Goal: Task Accomplishment & Management: Use online tool/utility

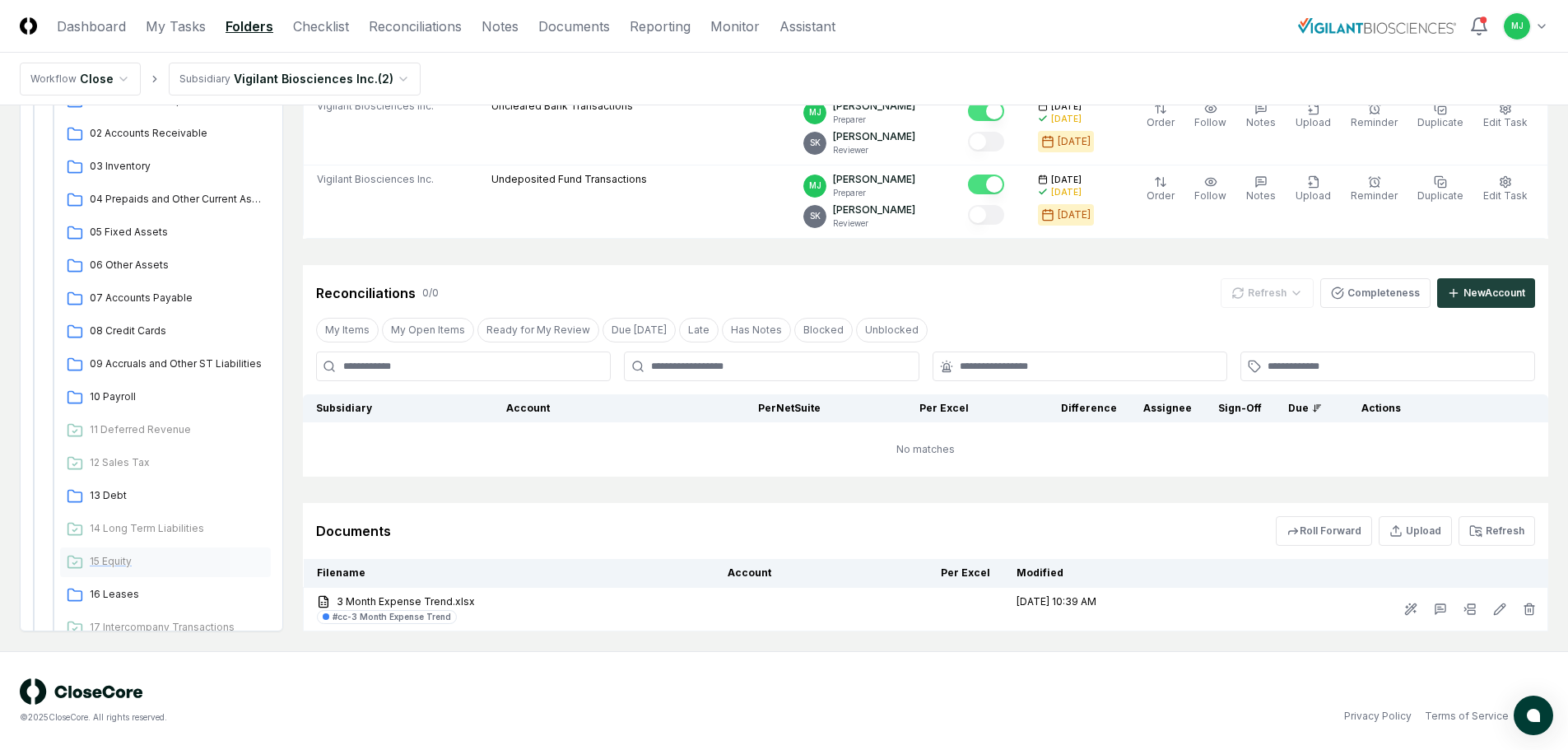
scroll to position [159, 0]
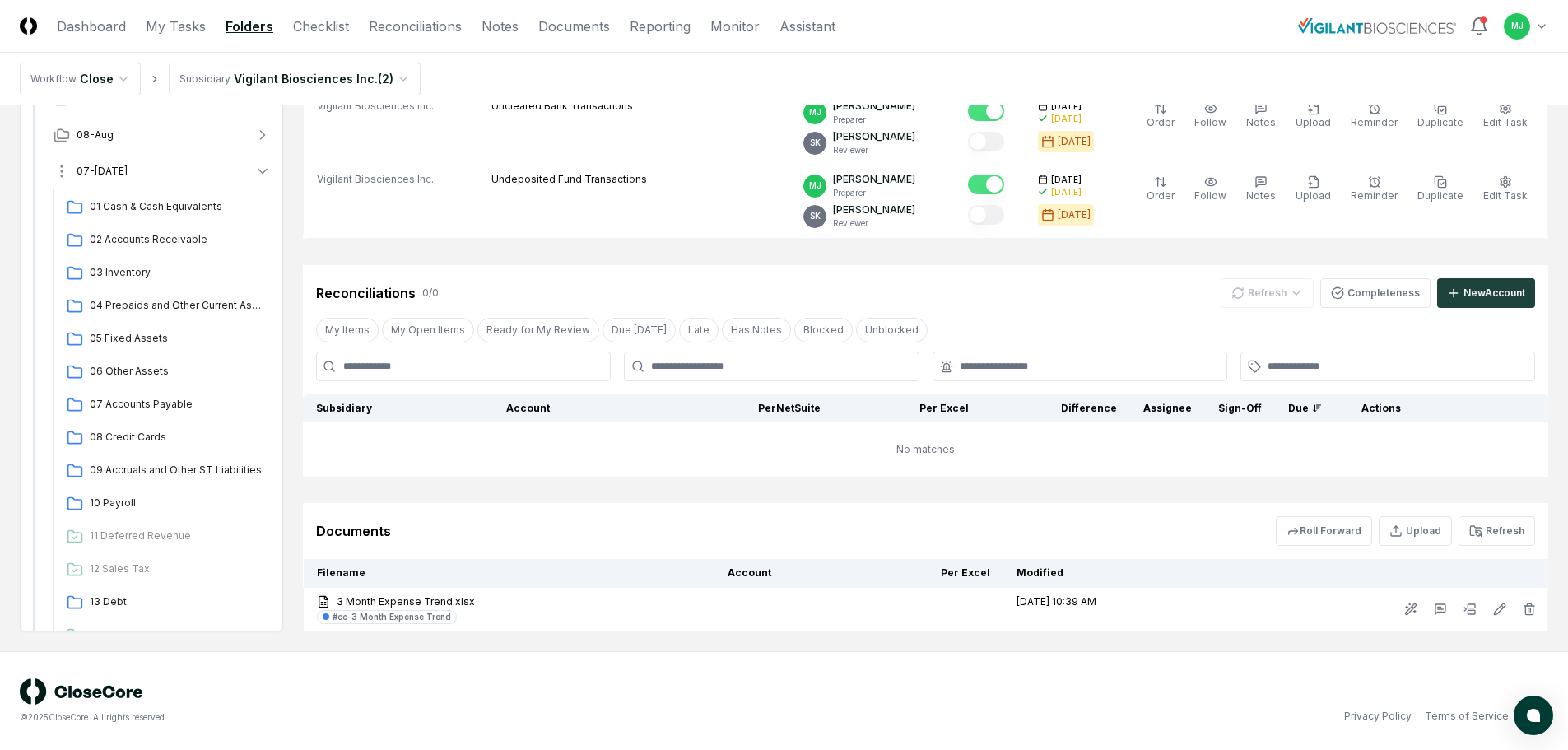
click at [262, 172] on icon "button" at bounding box center [262, 171] width 8 height 5
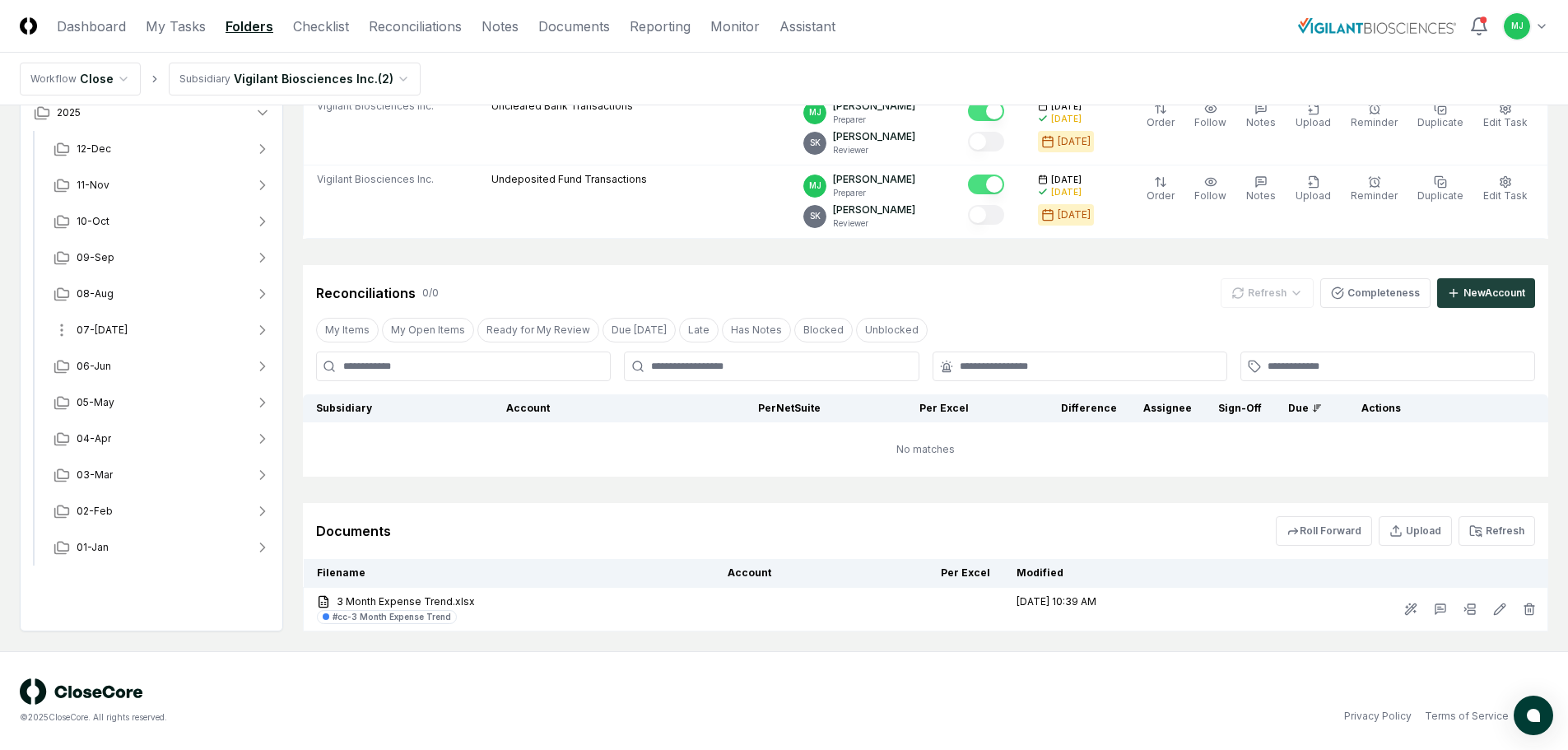
scroll to position [0, 0]
click at [93, 289] on span "08-Aug" at bounding box center [94, 294] width 37 height 15
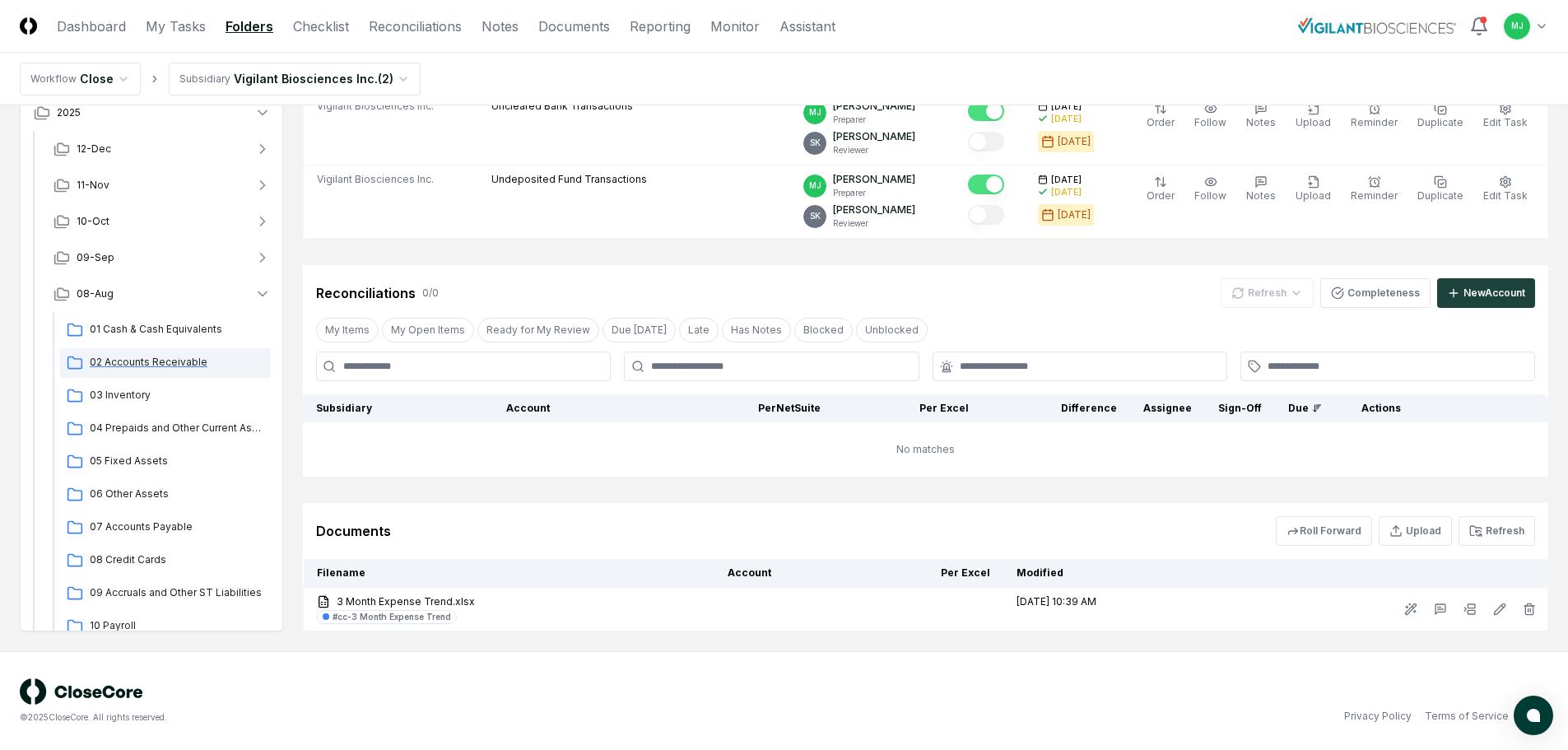
scroll to position [570, 0]
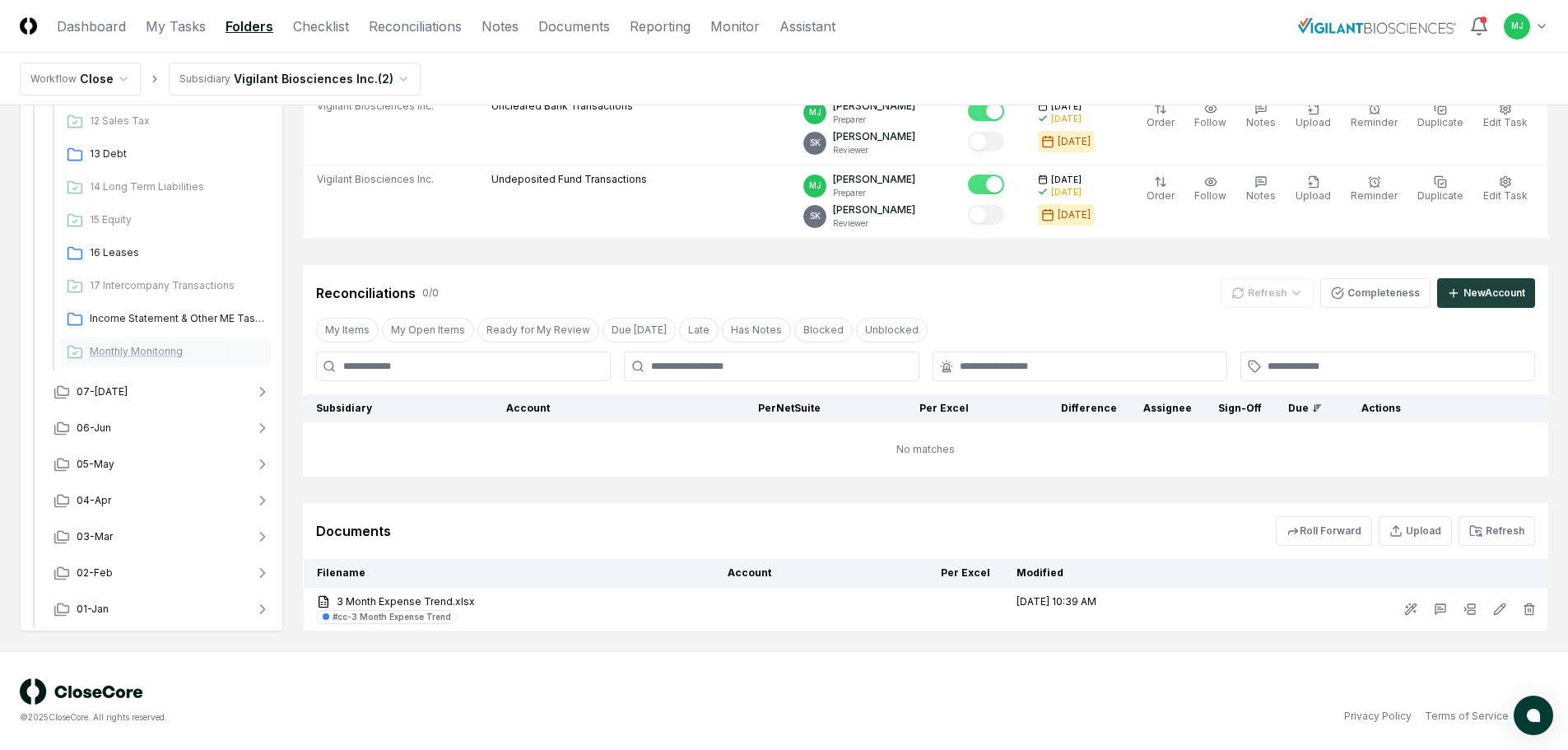
click at [129, 360] on div "Monthly Monitoring" at bounding box center [165, 352] width 210 height 30
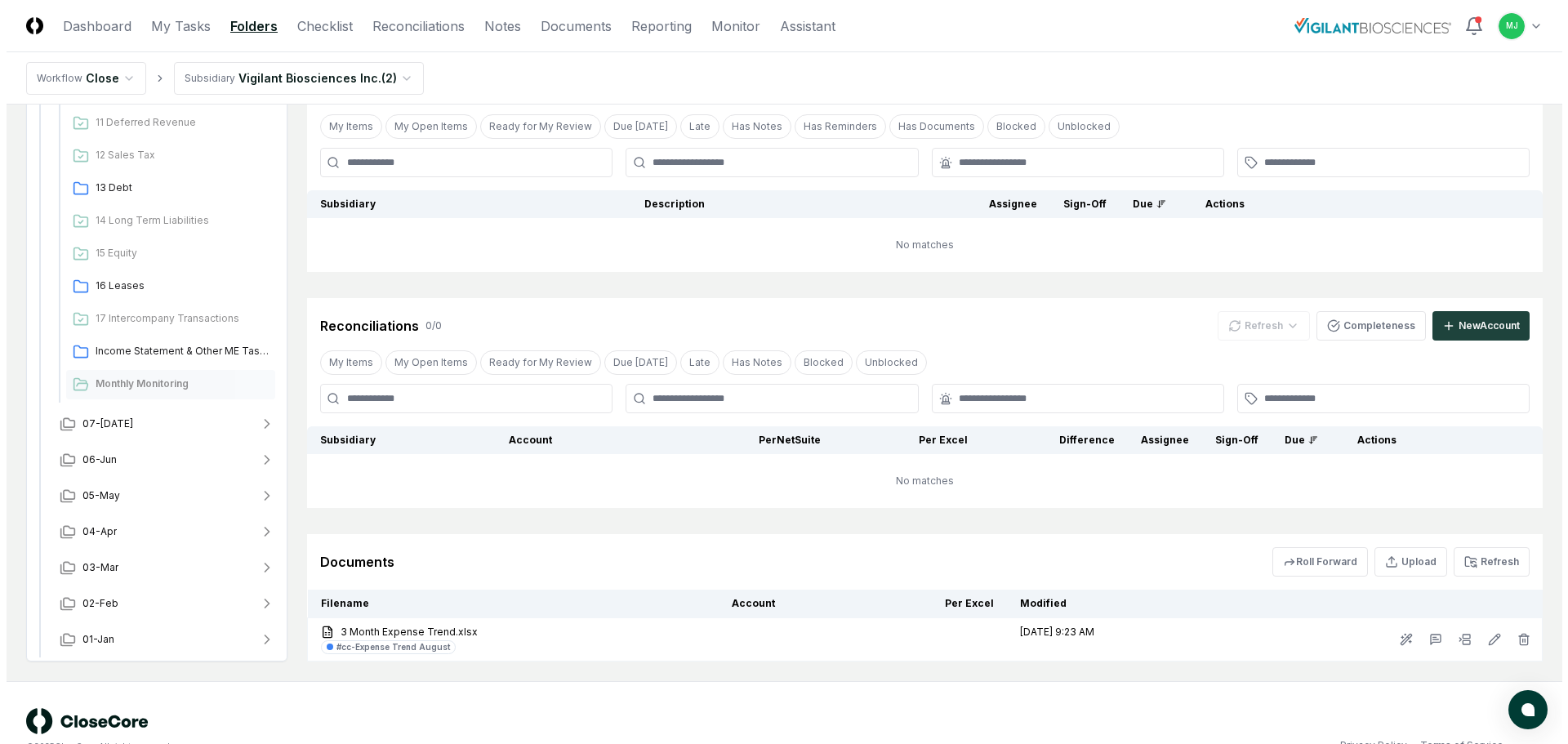
scroll to position [207, 0]
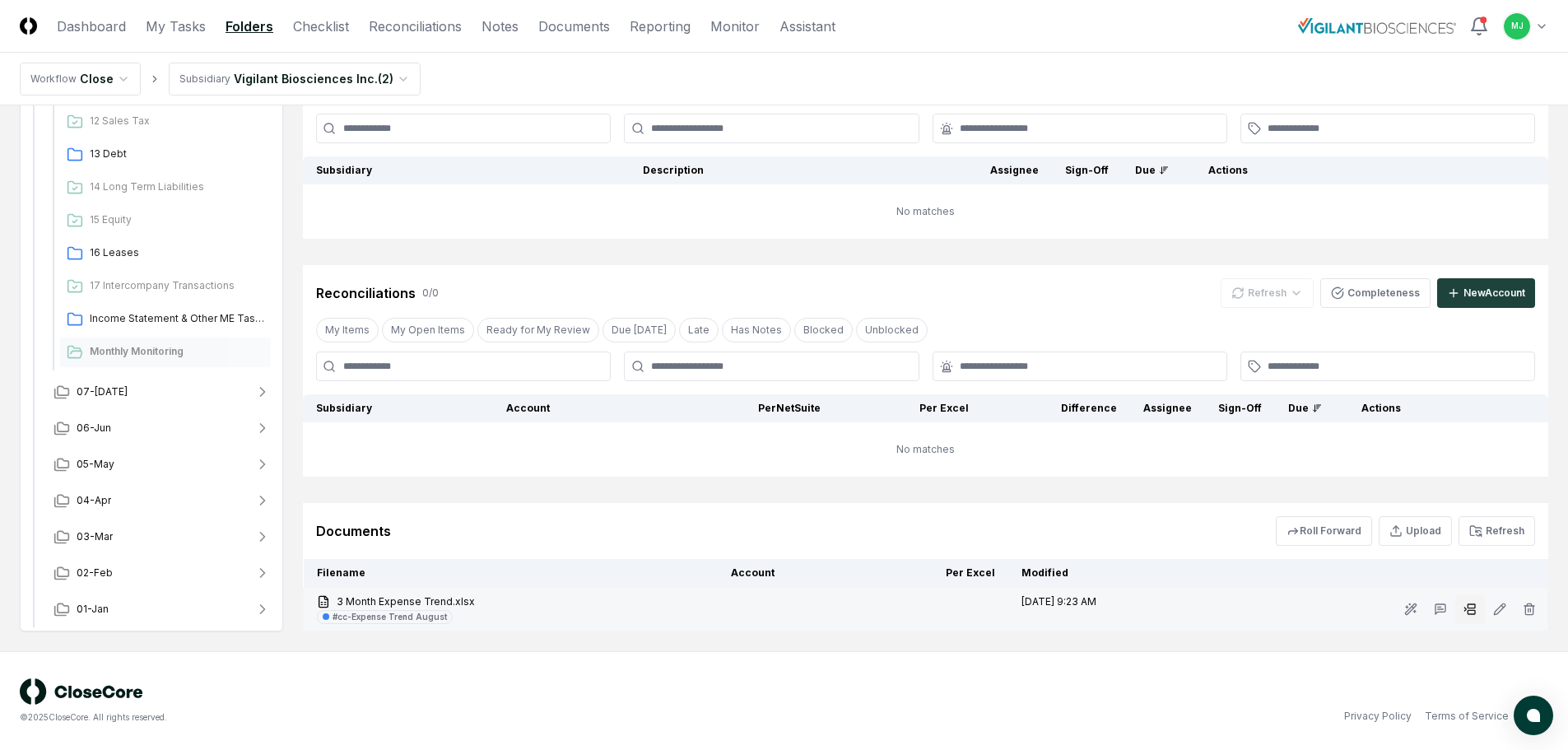
click at [1471, 609] on icon at bounding box center [1469, 609] width 14 height 14
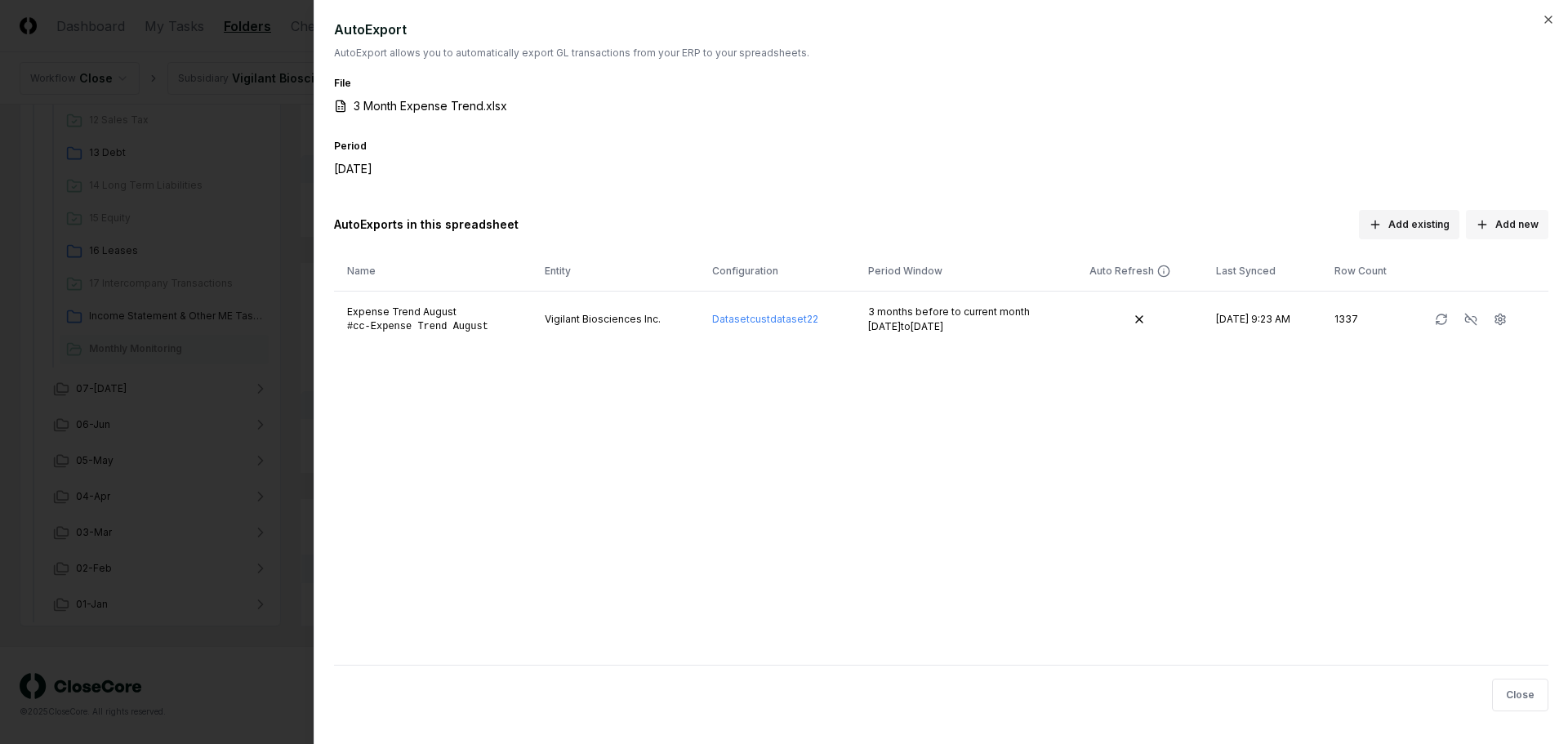
click at [1502, 221] on button "Add new" at bounding box center [1508, 224] width 83 height 30
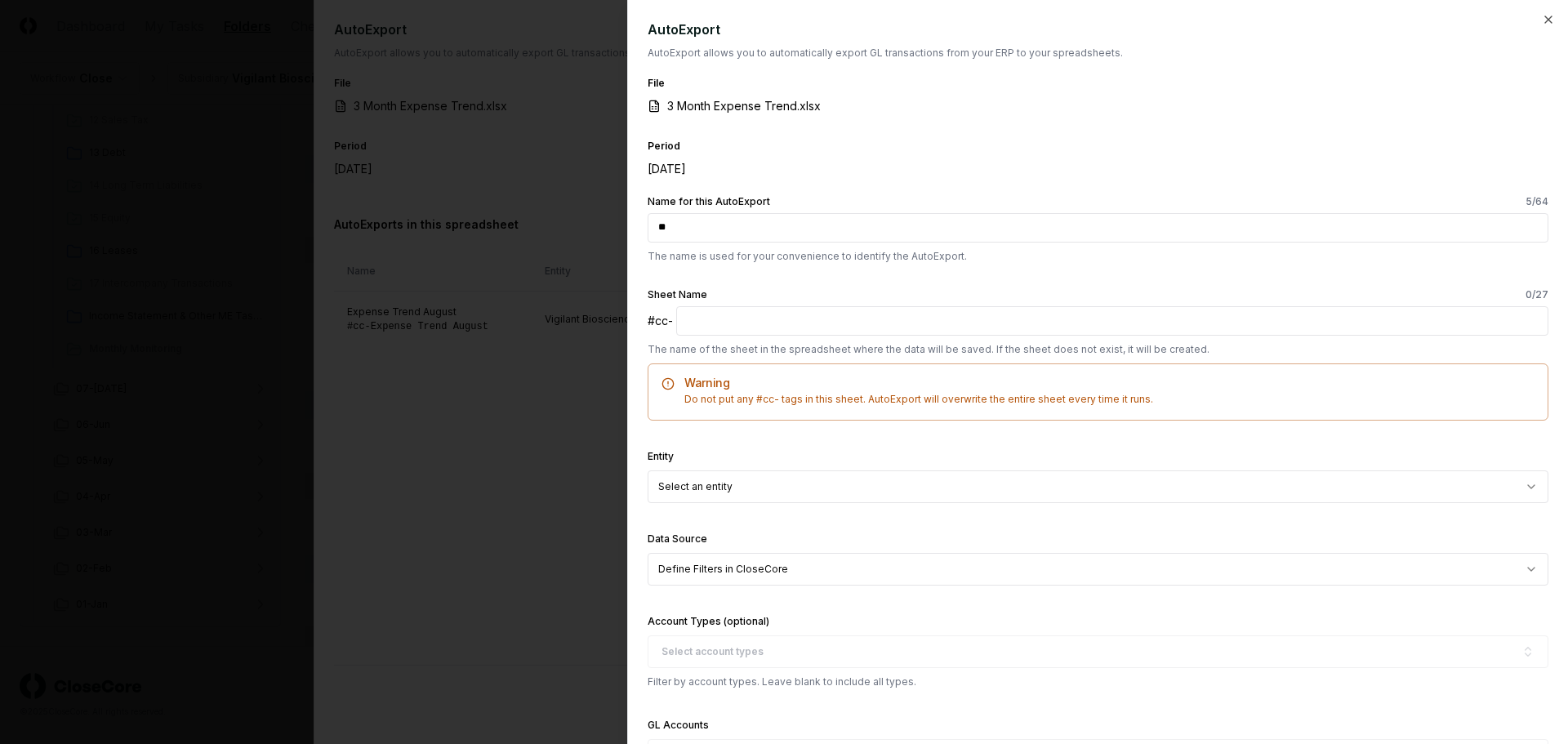
type input "*"
click at [1542, 22] on icon "button" at bounding box center [1548, 20] width 14 height 13
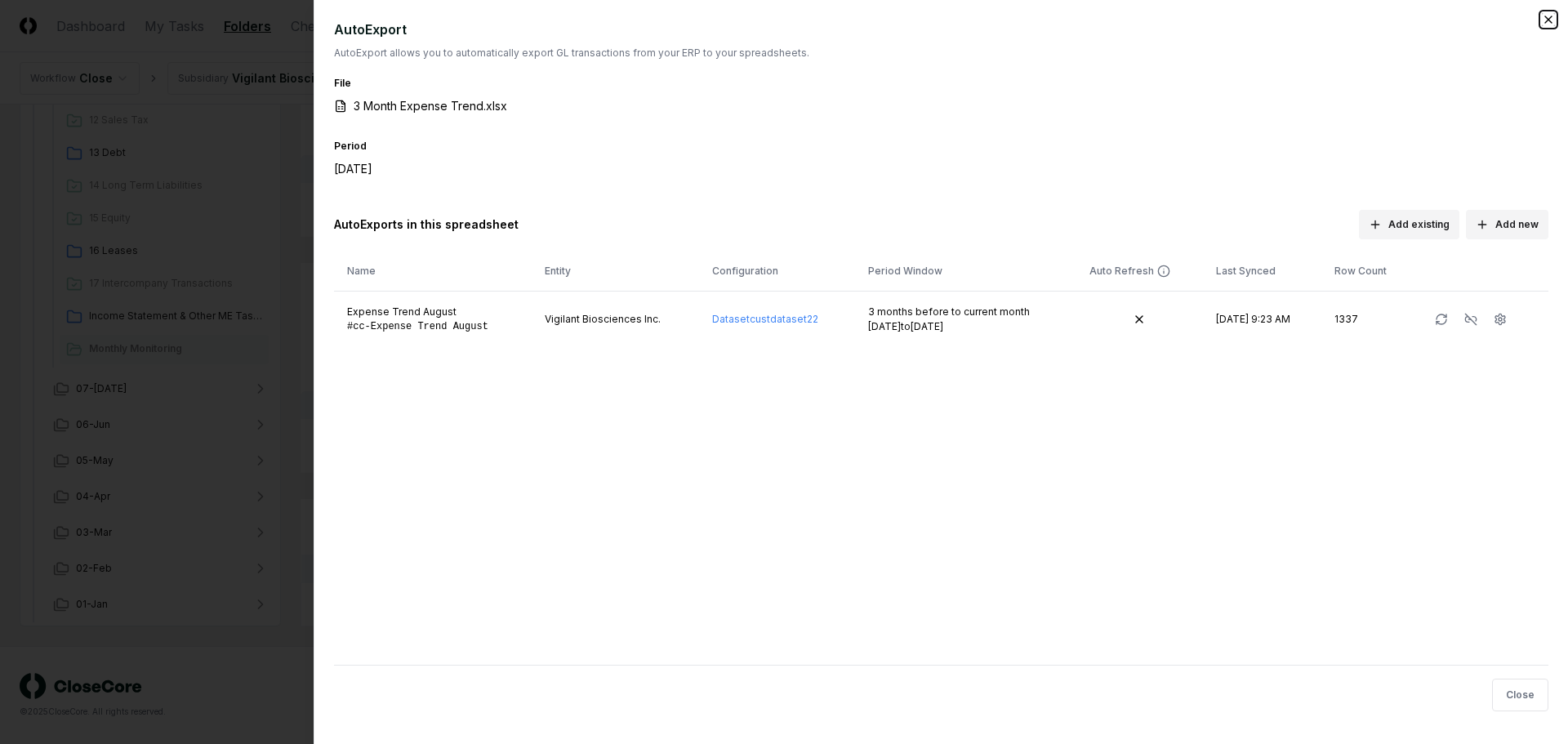
click at [1550, 14] on icon "button" at bounding box center [1548, 20] width 14 height 13
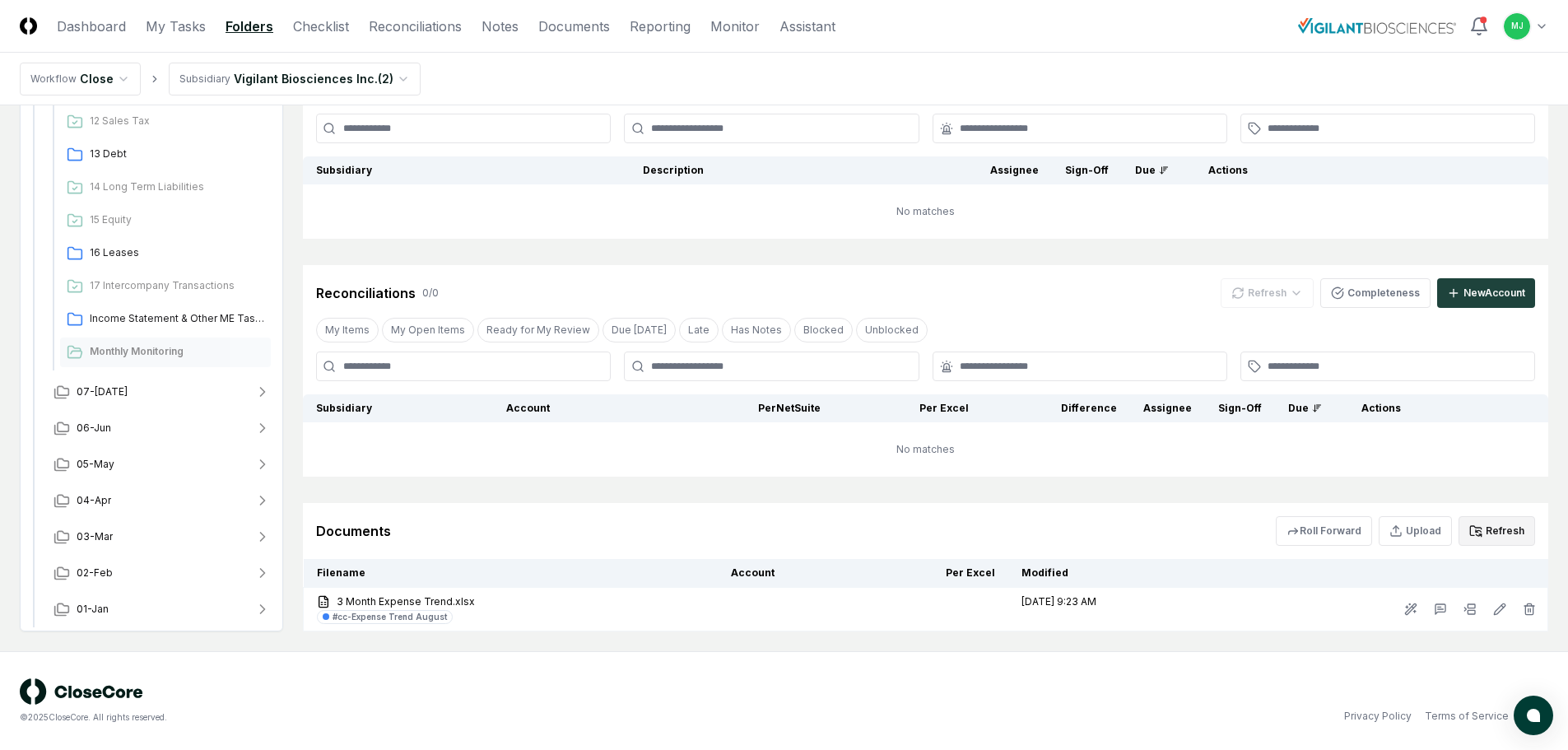
click at [1510, 531] on button "Refresh" at bounding box center [1496, 531] width 76 height 30
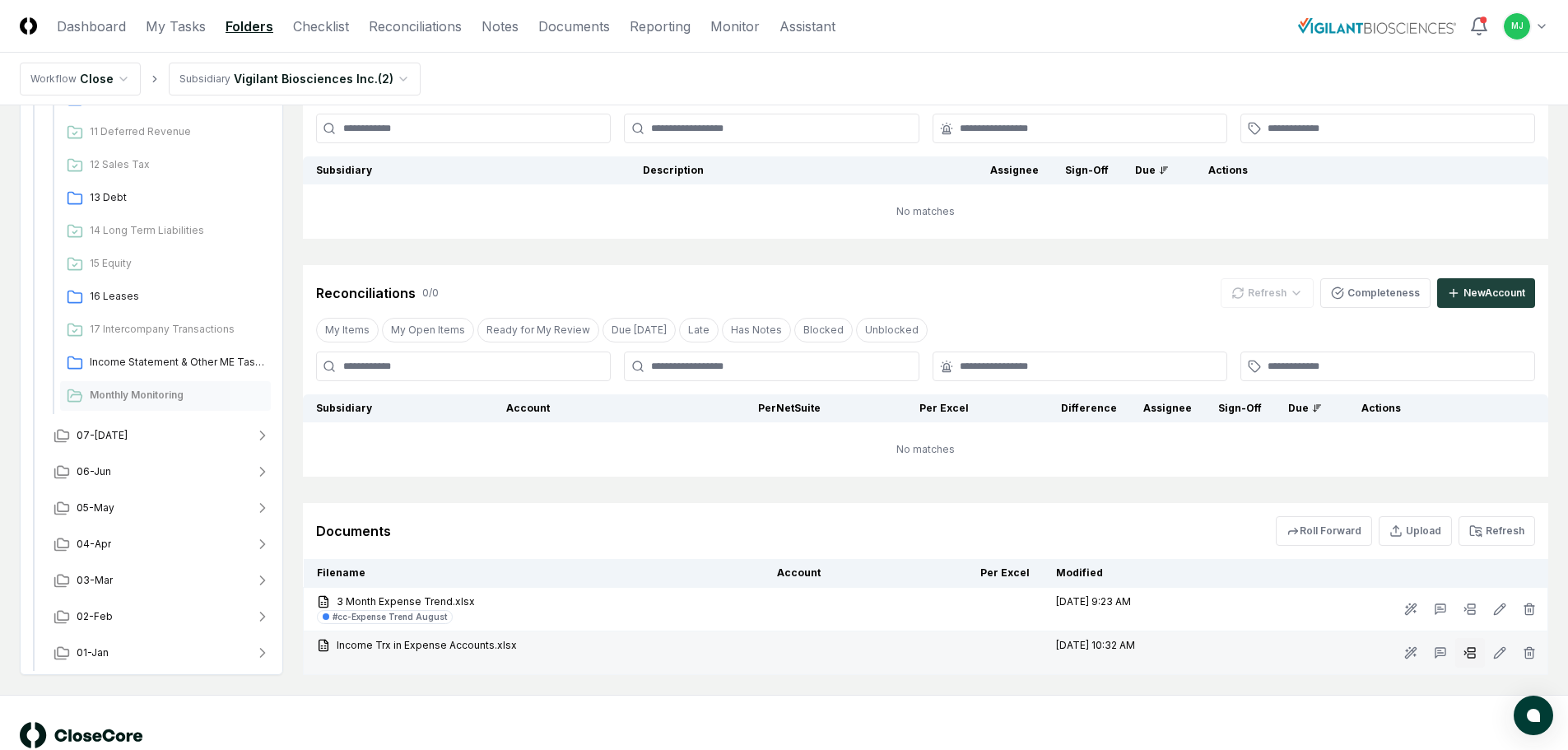
click at [1471, 654] on rect at bounding box center [1471, 655] width 7 height 5
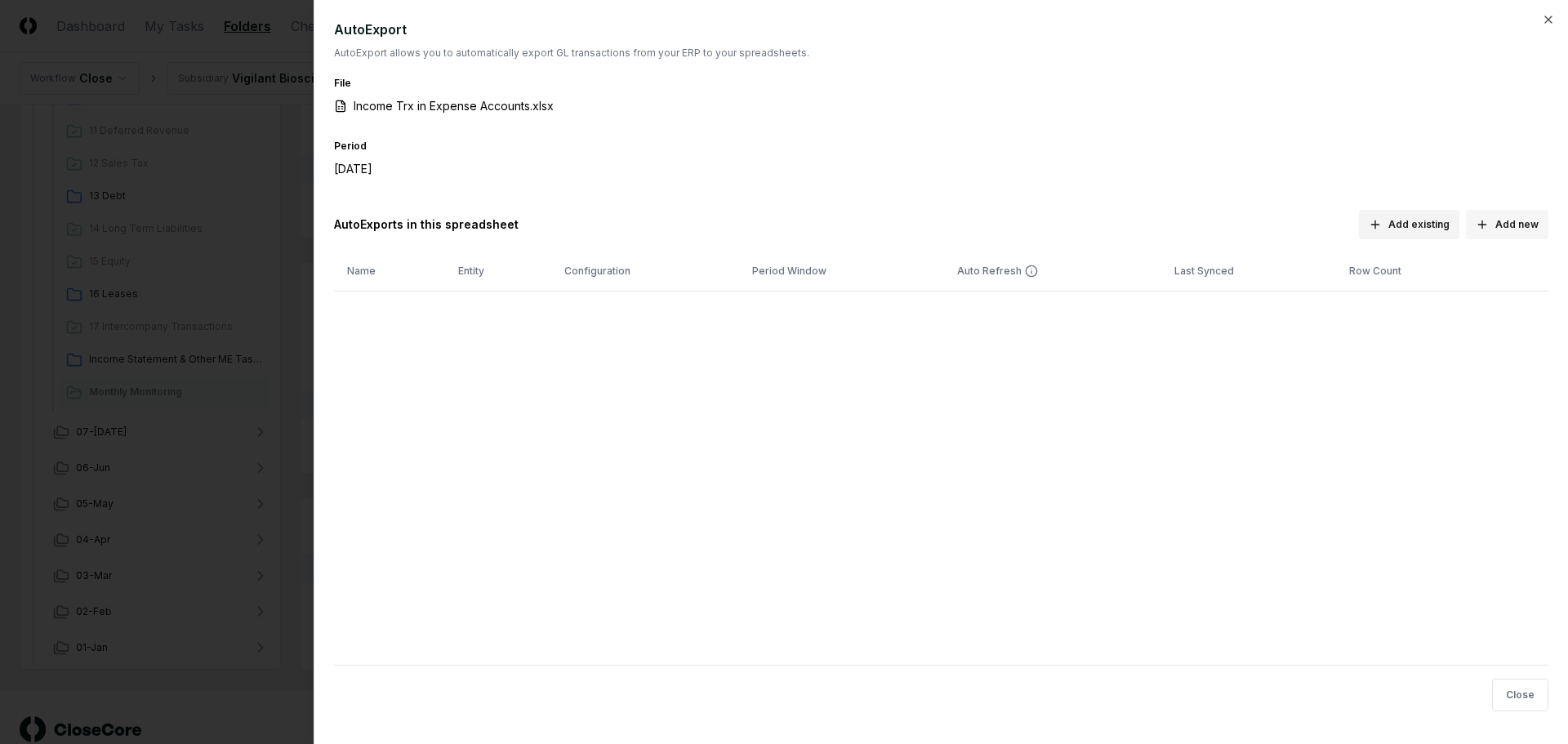
click at [1500, 225] on button "Add new" at bounding box center [1508, 224] width 83 height 30
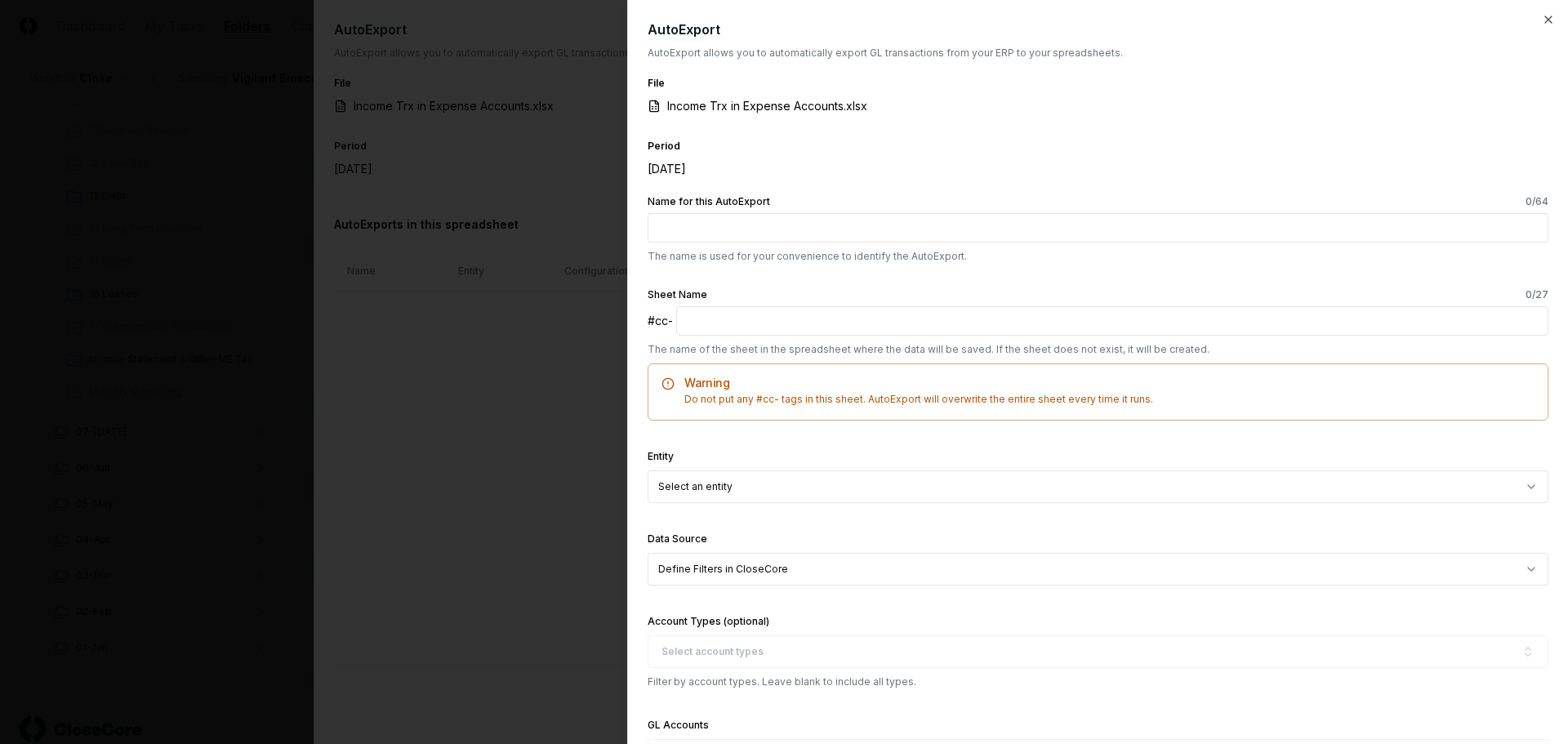
click at [731, 229] on input "Name for this AutoExport 0 /64" at bounding box center [1098, 228] width 901 height 30
type input "**********"
click at [751, 315] on input "text" at bounding box center [1112, 320] width 872 height 30
type input "**********"
click at [759, 486] on body "CloseCore Dashboard My Tasks Folders Checklist Reconciliations Notes Documents …" at bounding box center [778, 290] width 1556 height 993
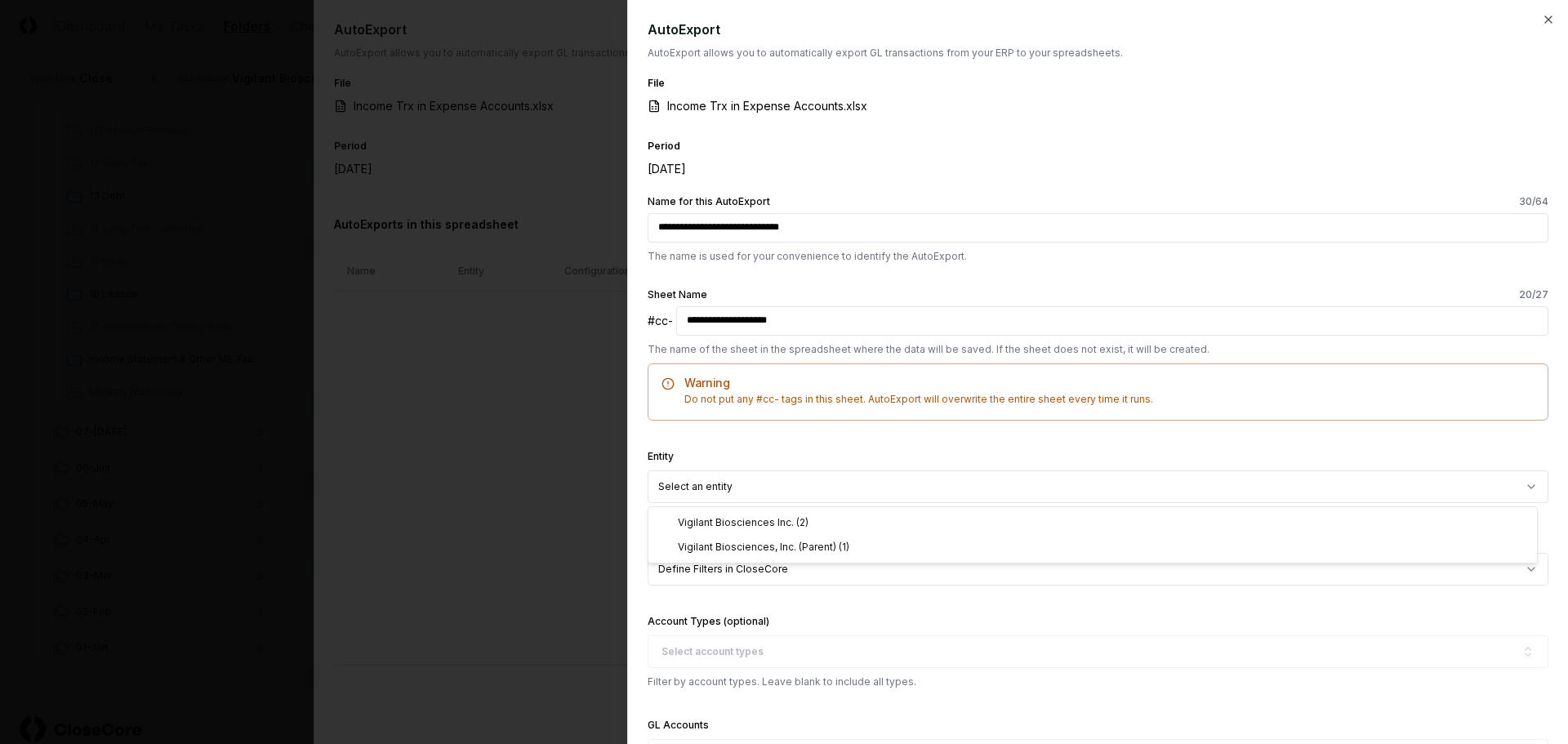
select select "**********"
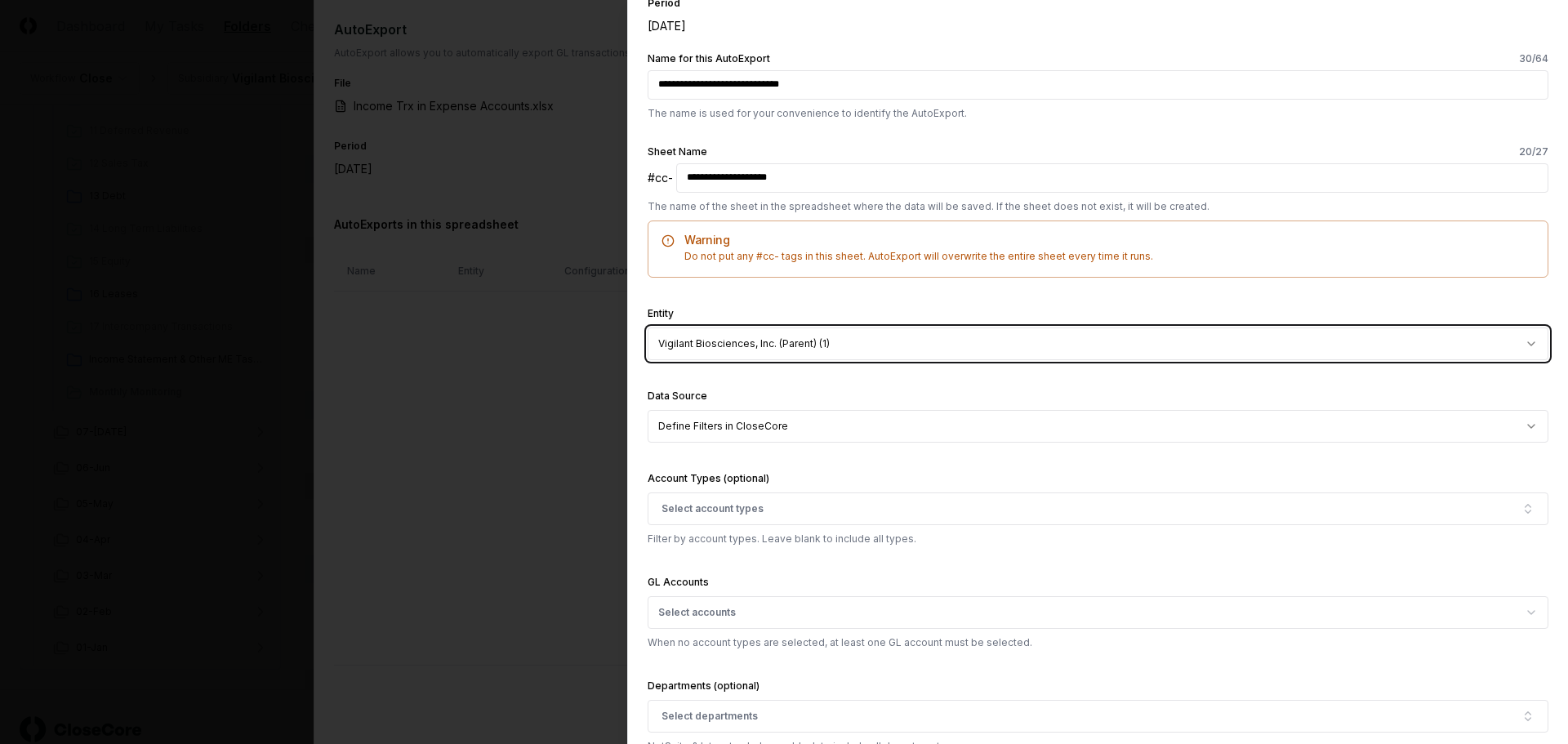
scroll to position [163, 0]
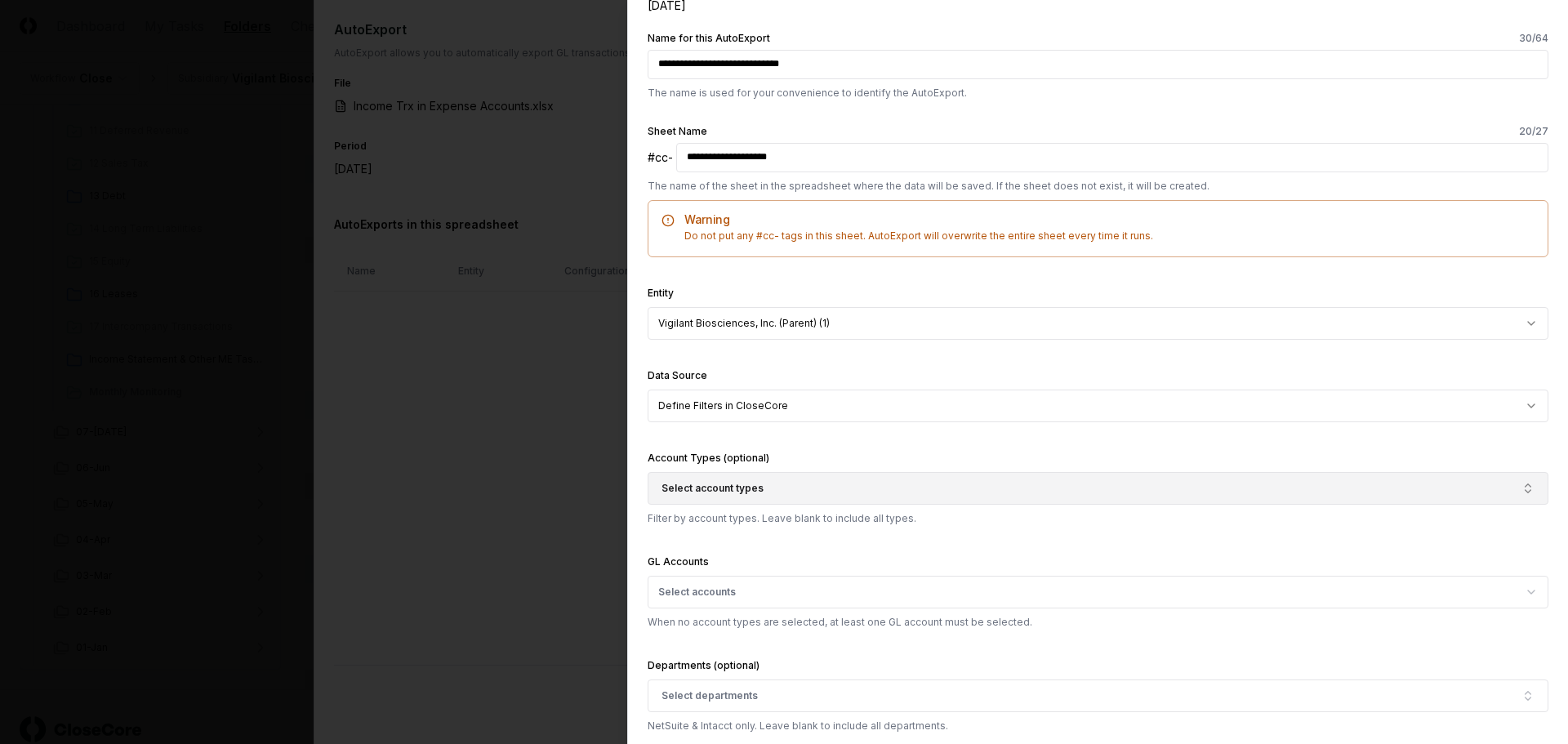
click at [1506, 487] on button "Select account types" at bounding box center [1098, 488] width 901 height 32
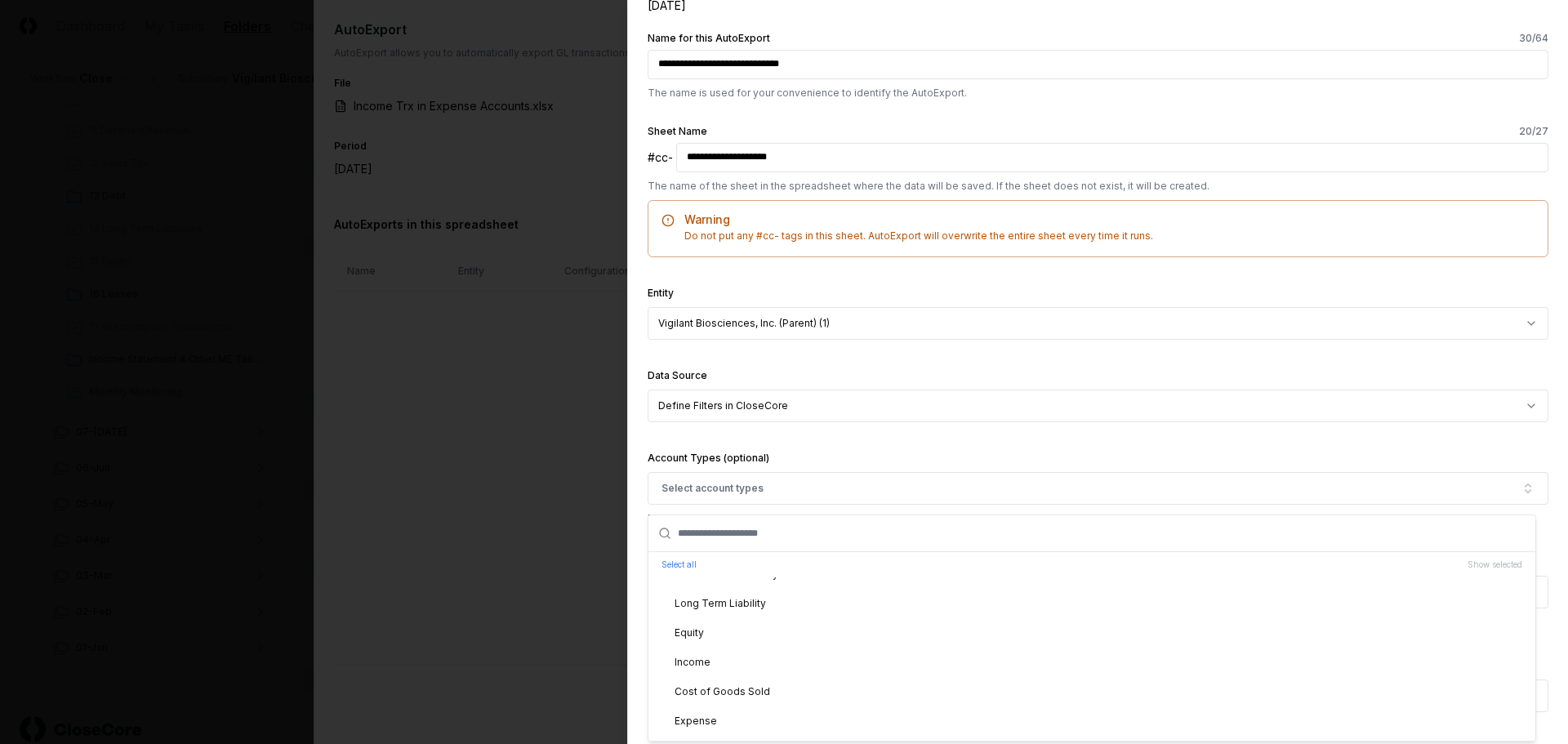
scroll to position [245, 0]
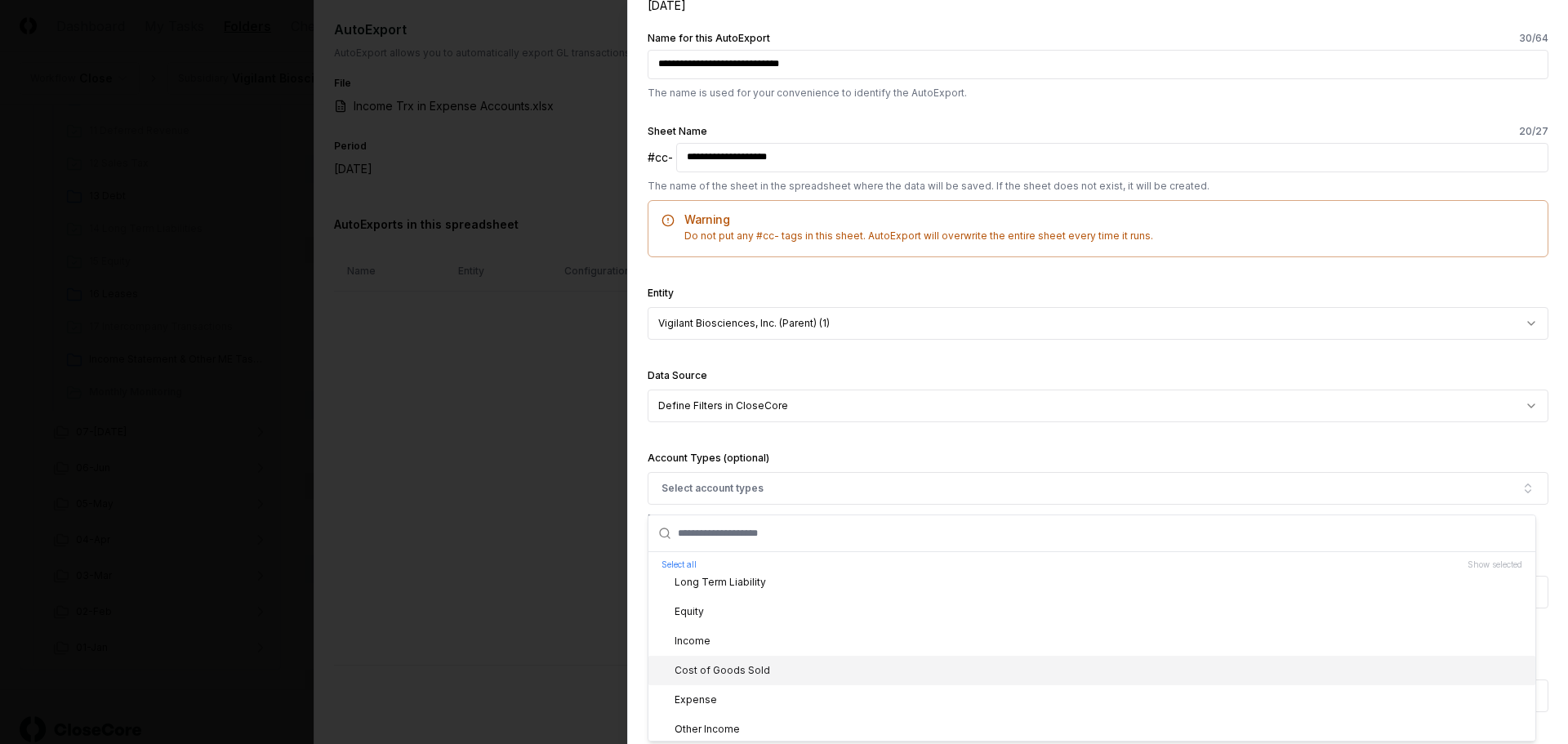
click at [809, 669] on div "Cost of Goods Sold" at bounding box center [1091, 670] width 887 height 30
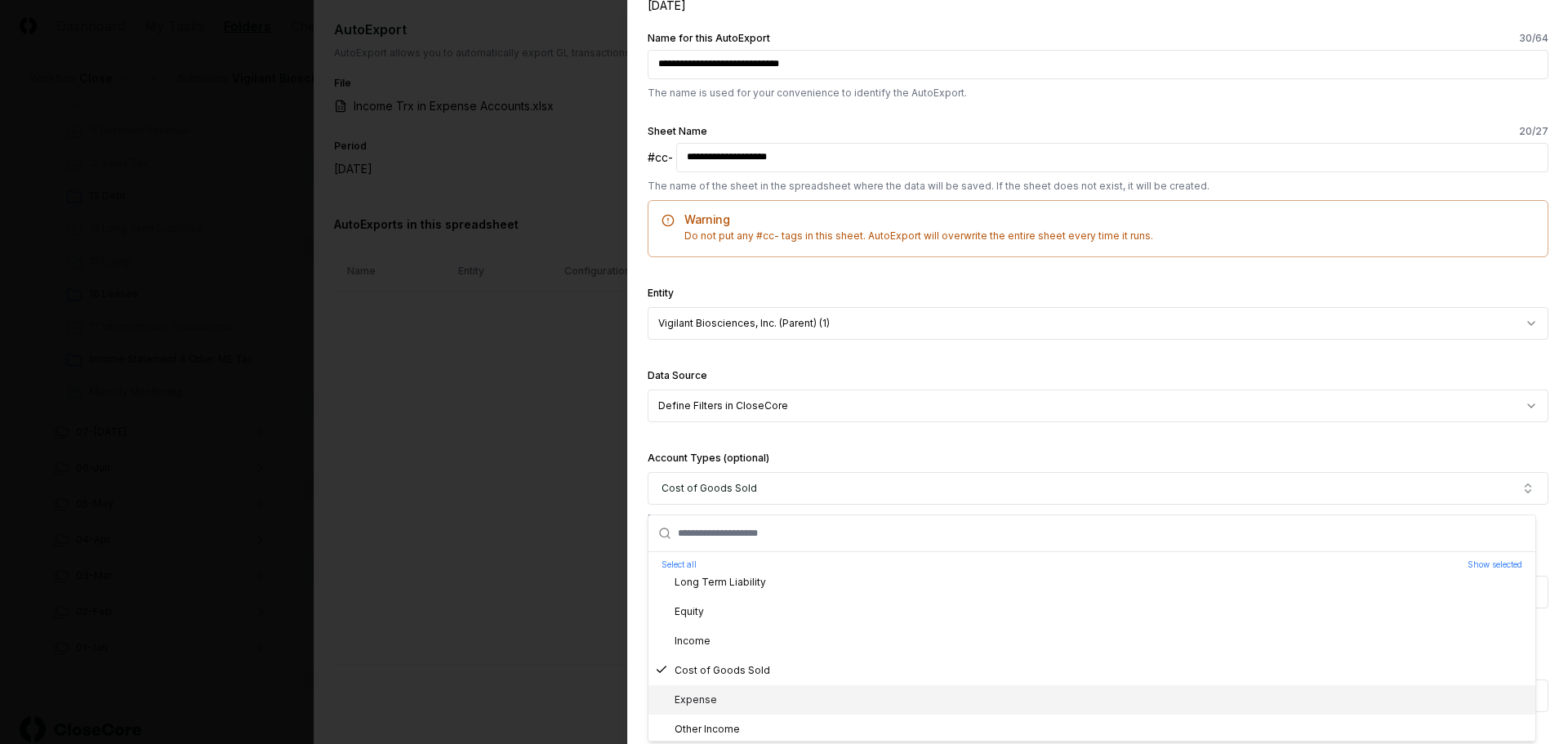
click at [780, 696] on div "Expense" at bounding box center [1091, 699] width 887 height 30
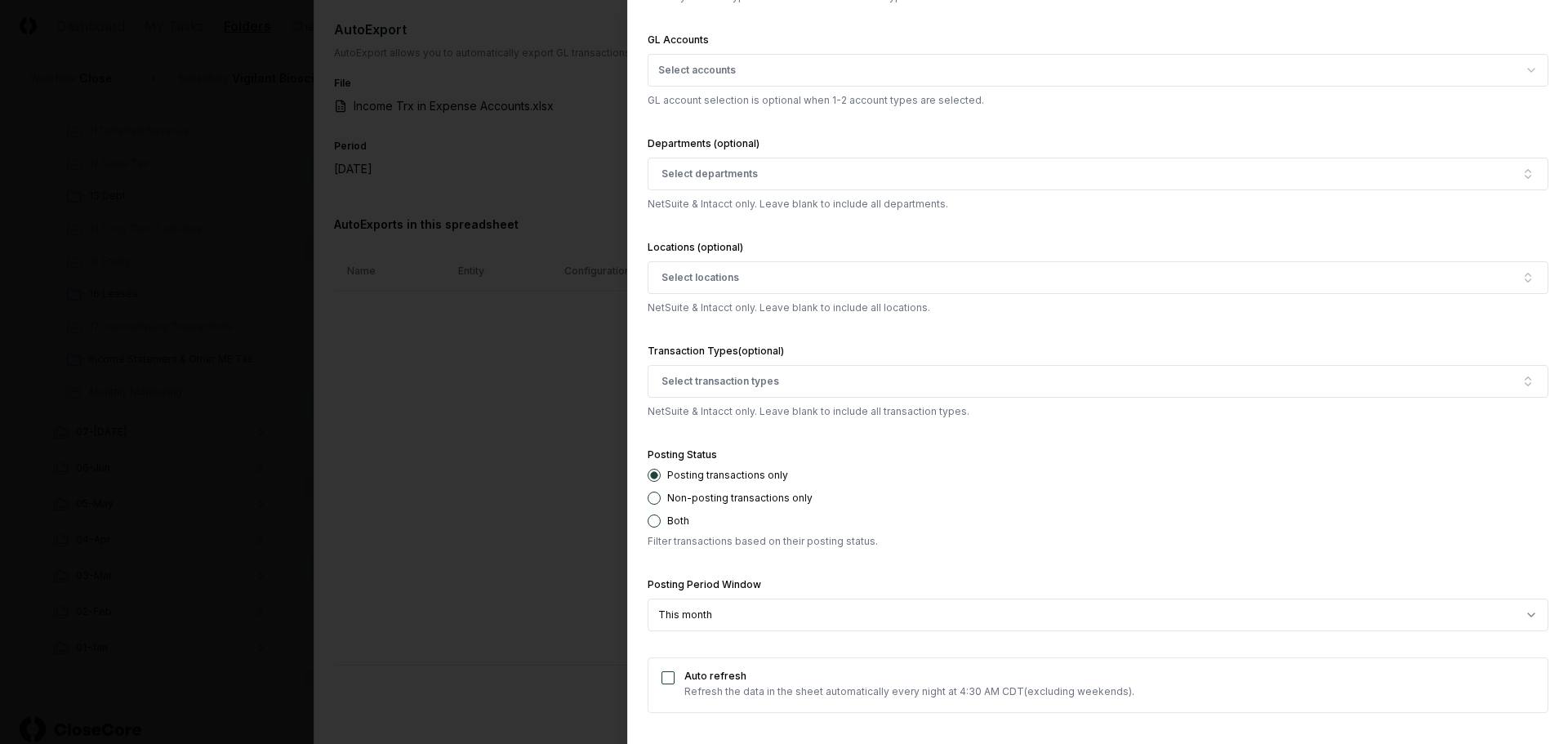
scroll to position [694, 0]
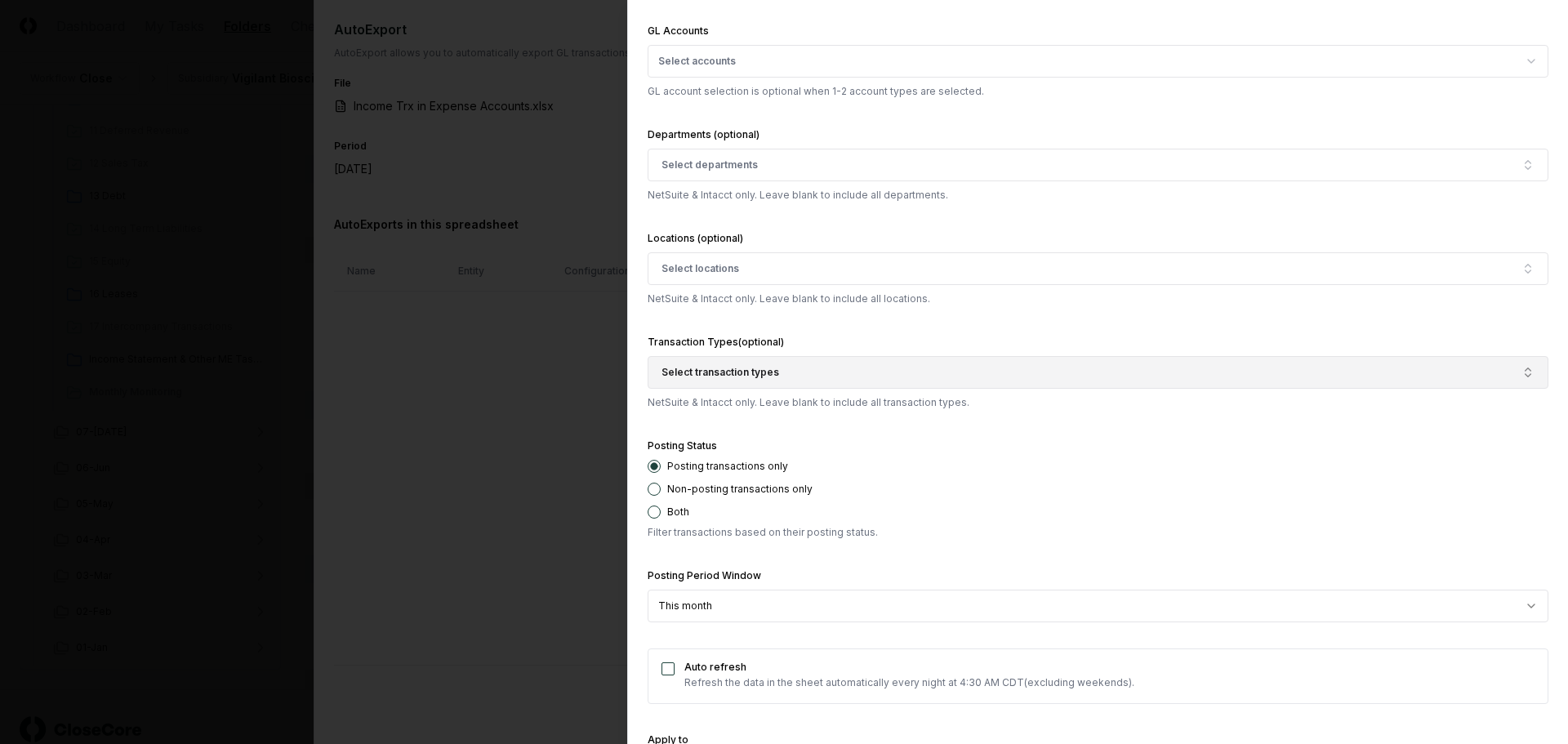
click at [1083, 377] on button "Select transaction types" at bounding box center [1098, 372] width 901 height 32
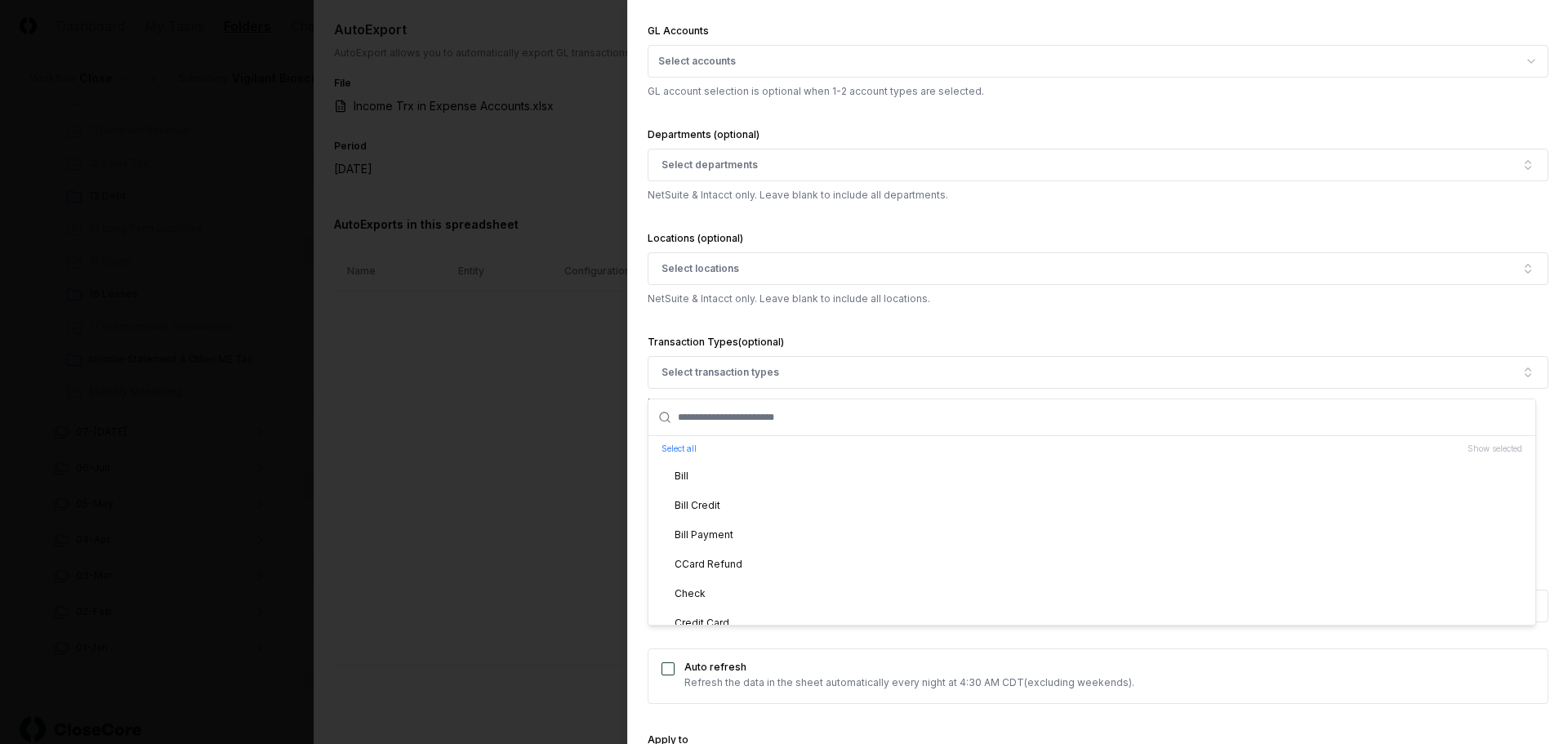
scroll to position [82, 0]
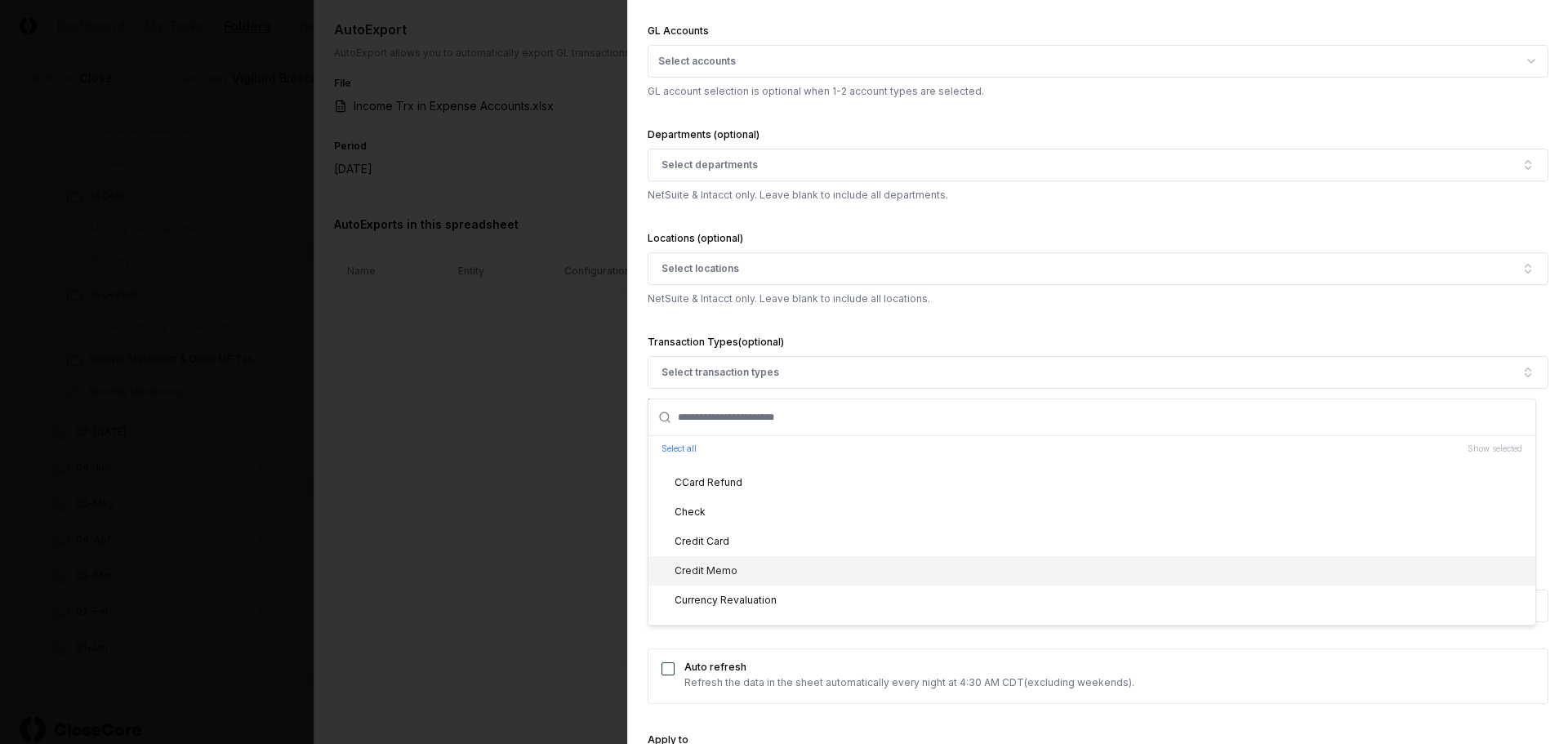
click at [773, 566] on div "Credit Memo" at bounding box center [1091, 570] width 887 height 30
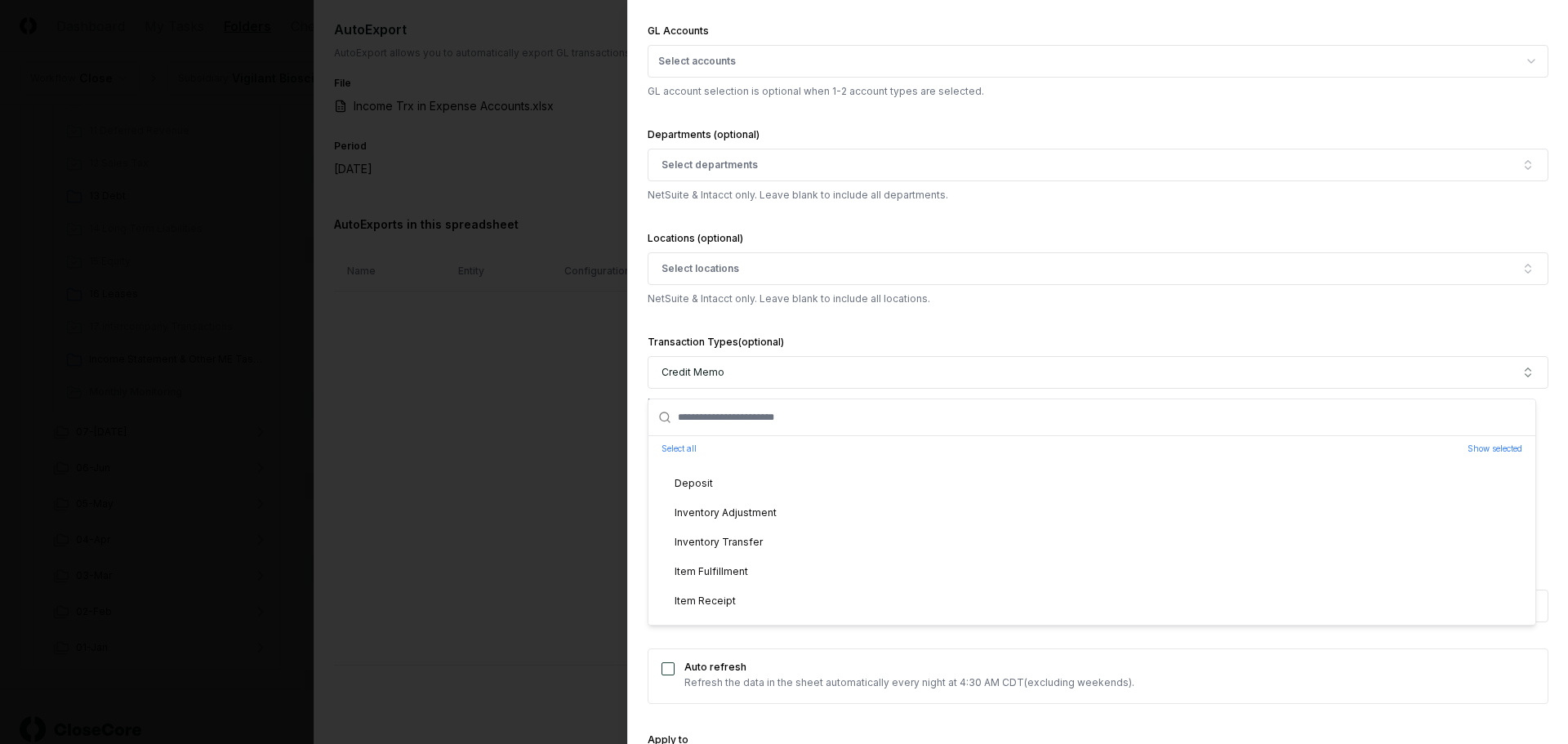
scroll to position [245, 0]
click at [709, 471] on div "Deposit" at bounding box center [684, 466] width 58 height 14
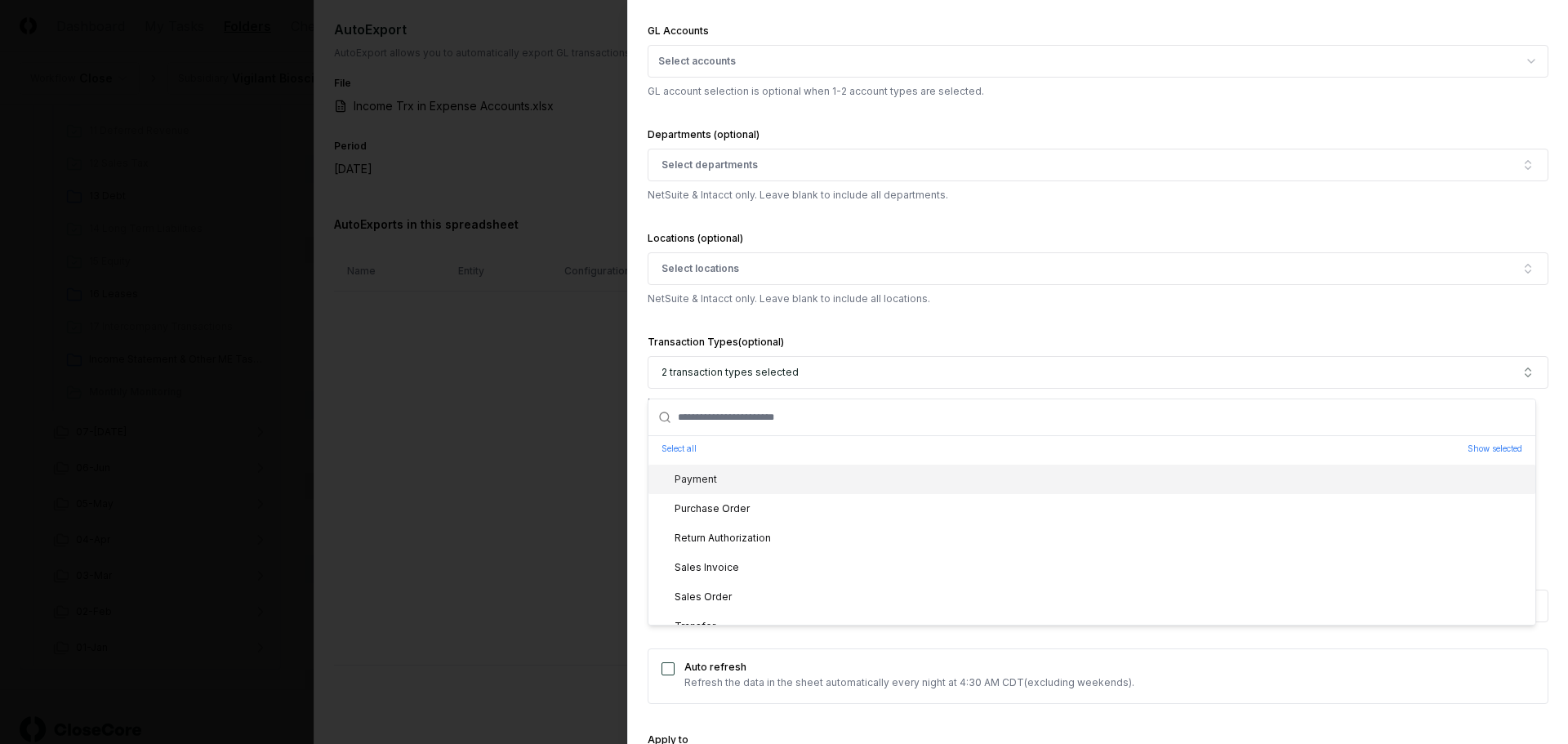
click at [666, 484] on icon "Suggestions" at bounding box center [662, 478] width 14 height 13
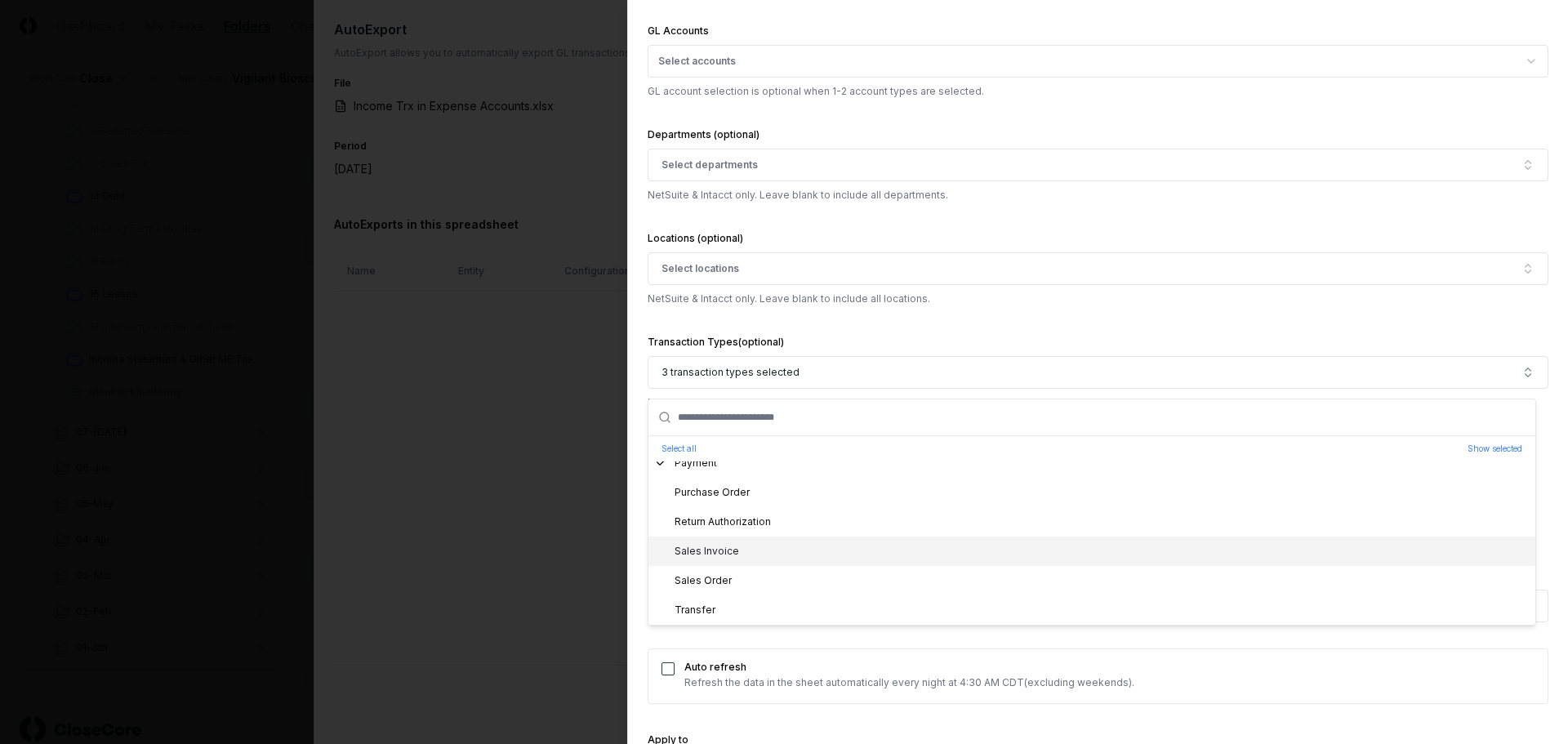
click at [657, 550] on icon "Suggestions" at bounding box center [662, 550] width 14 height 13
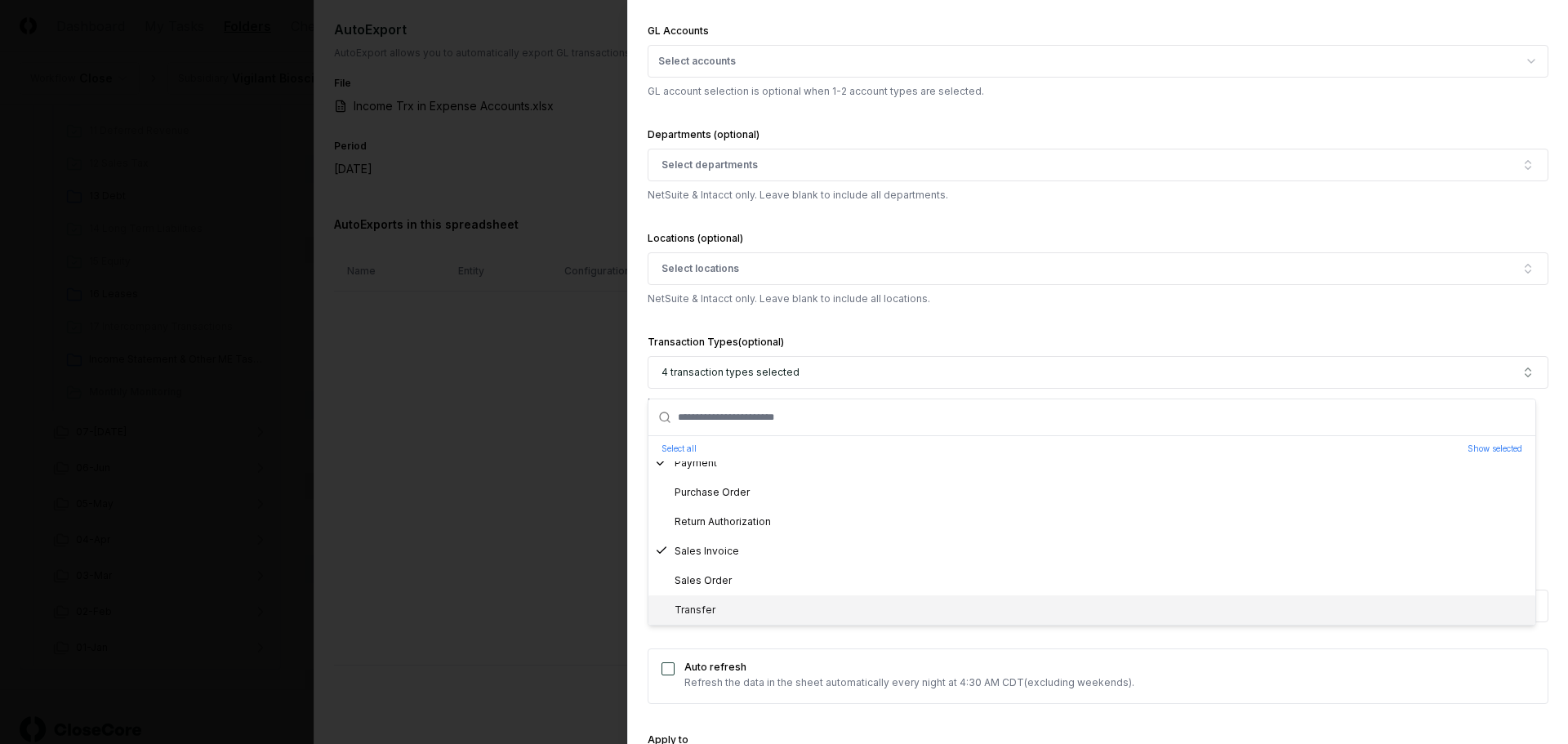
click at [1150, 664] on div "Auto refresh Refresh the data in the sheet automatically every night at 4:30 AM…" at bounding box center [1098, 676] width 901 height 56
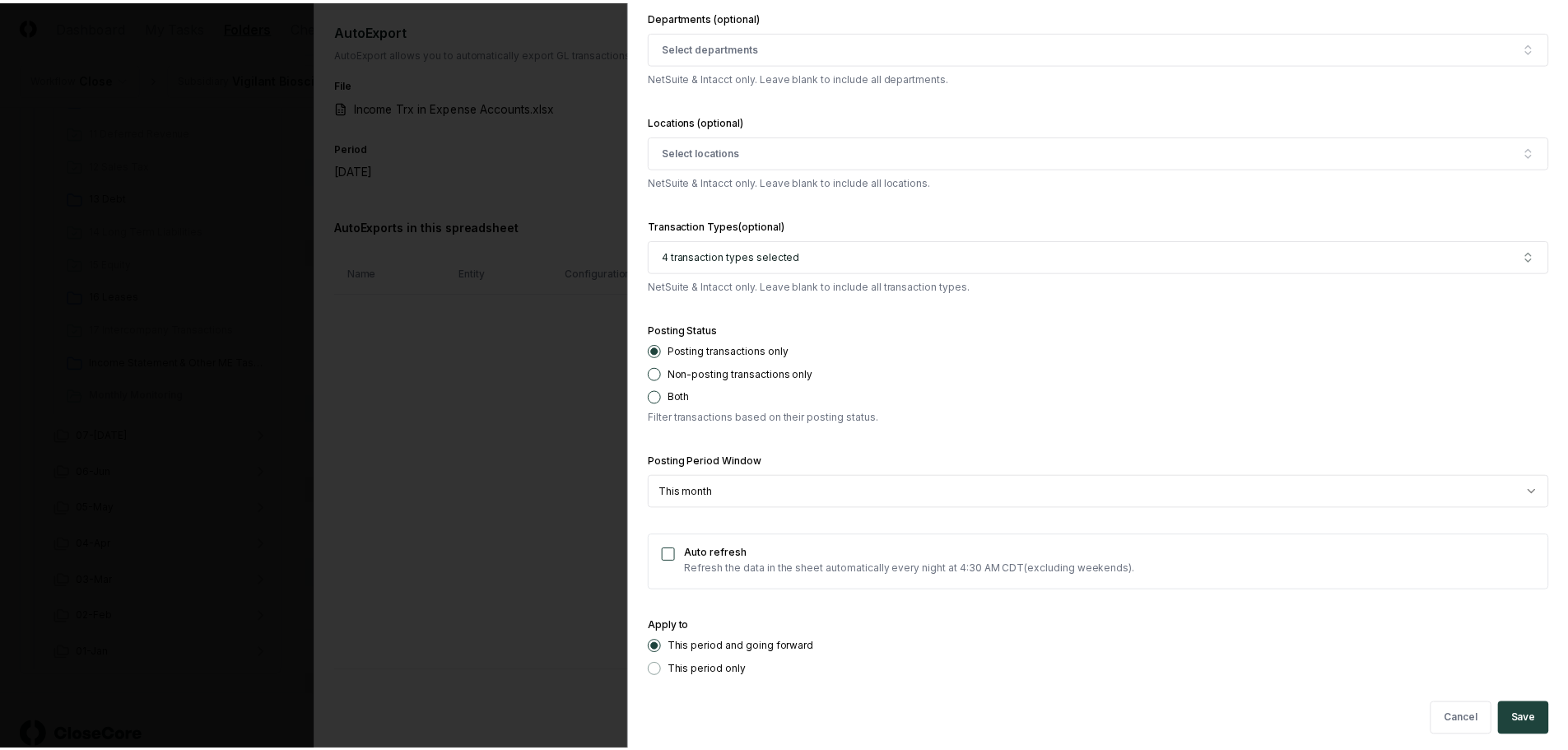
scroll to position [824, 0]
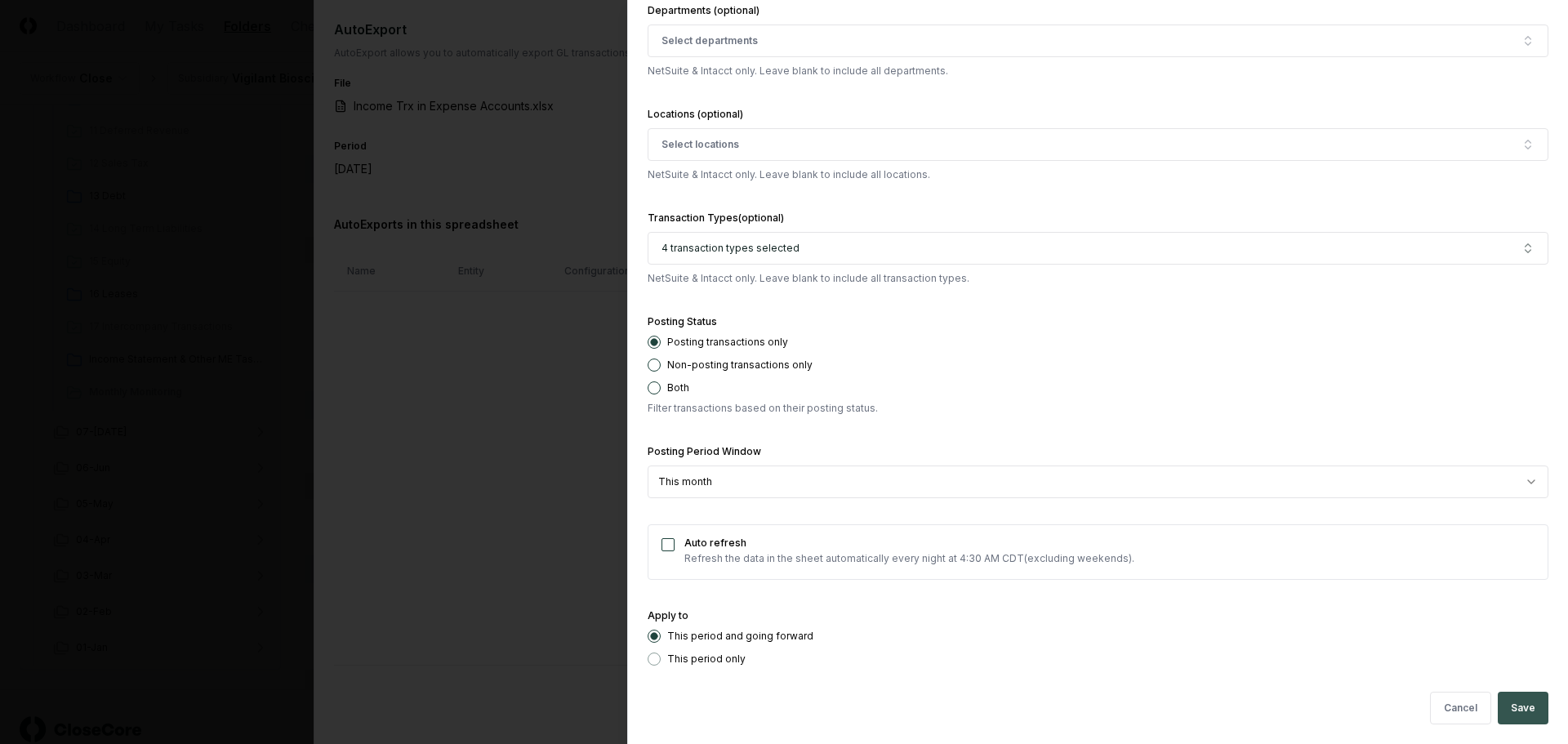
click at [1500, 697] on button "Save" at bounding box center [1523, 708] width 50 height 32
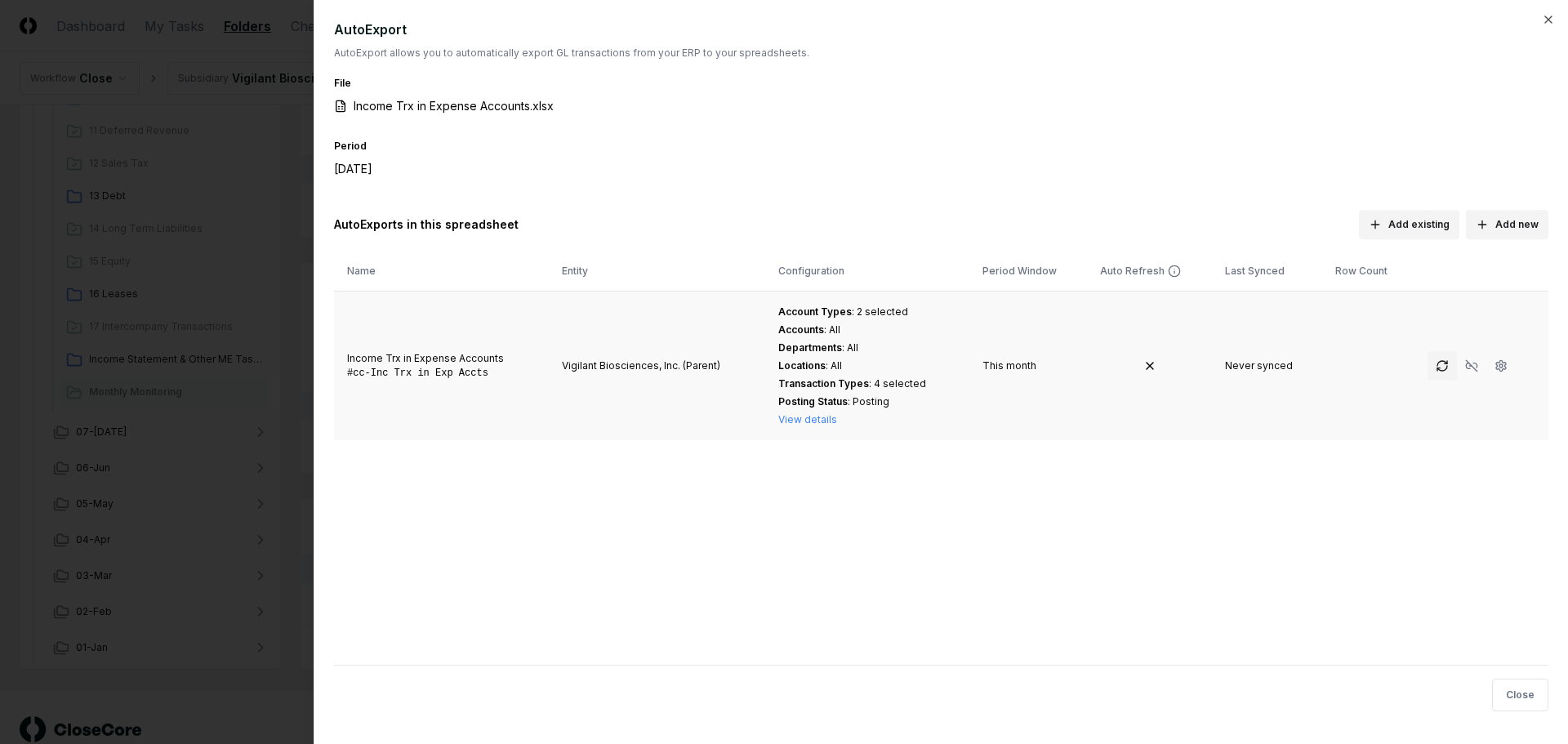
click at [1443, 369] on icon "button" at bounding box center [1442, 368] width 10 height 4
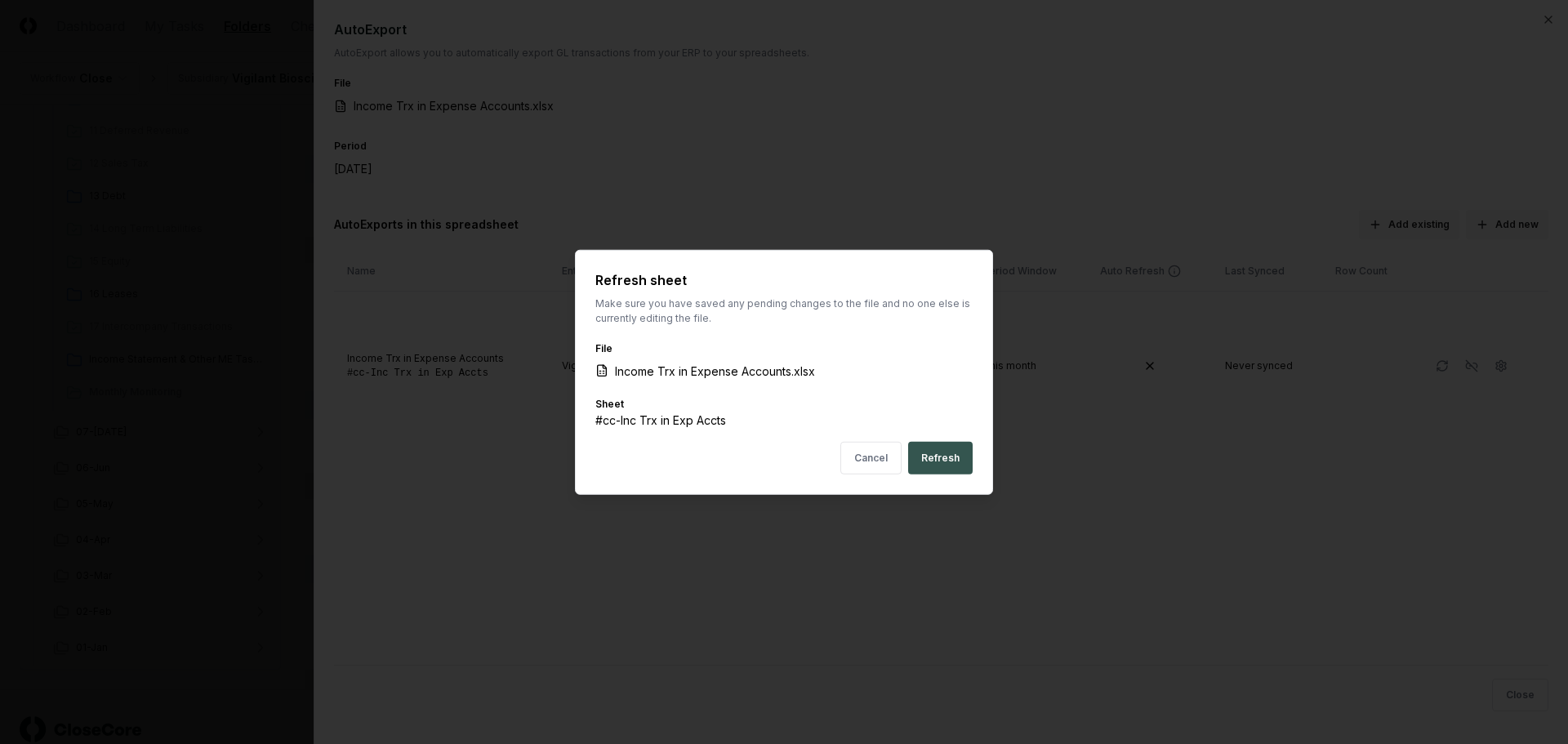
click at [949, 458] on button "Refresh" at bounding box center [941, 458] width 65 height 32
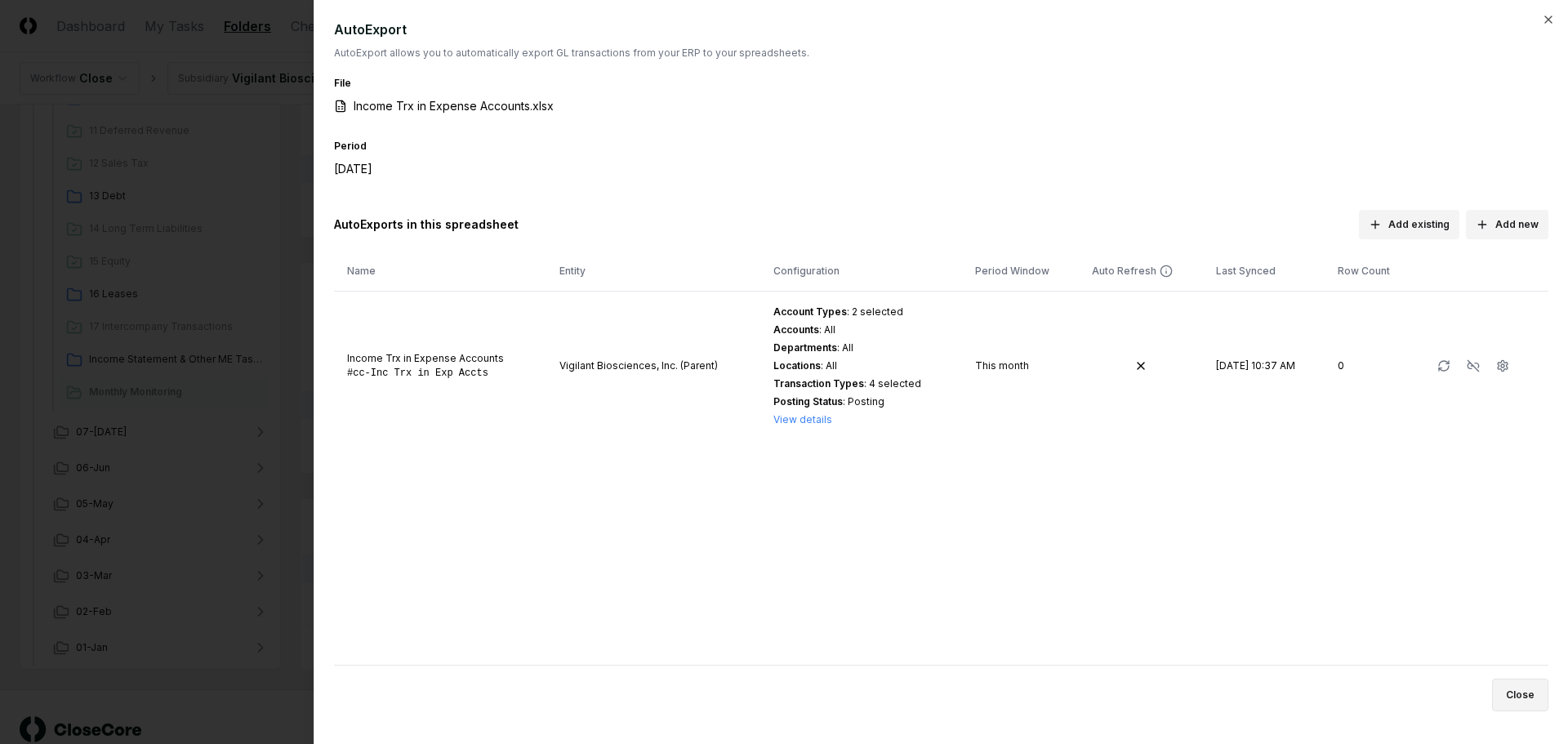
click at [1527, 686] on button "Close" at bounding box center [1520, 695] width 57 height 32
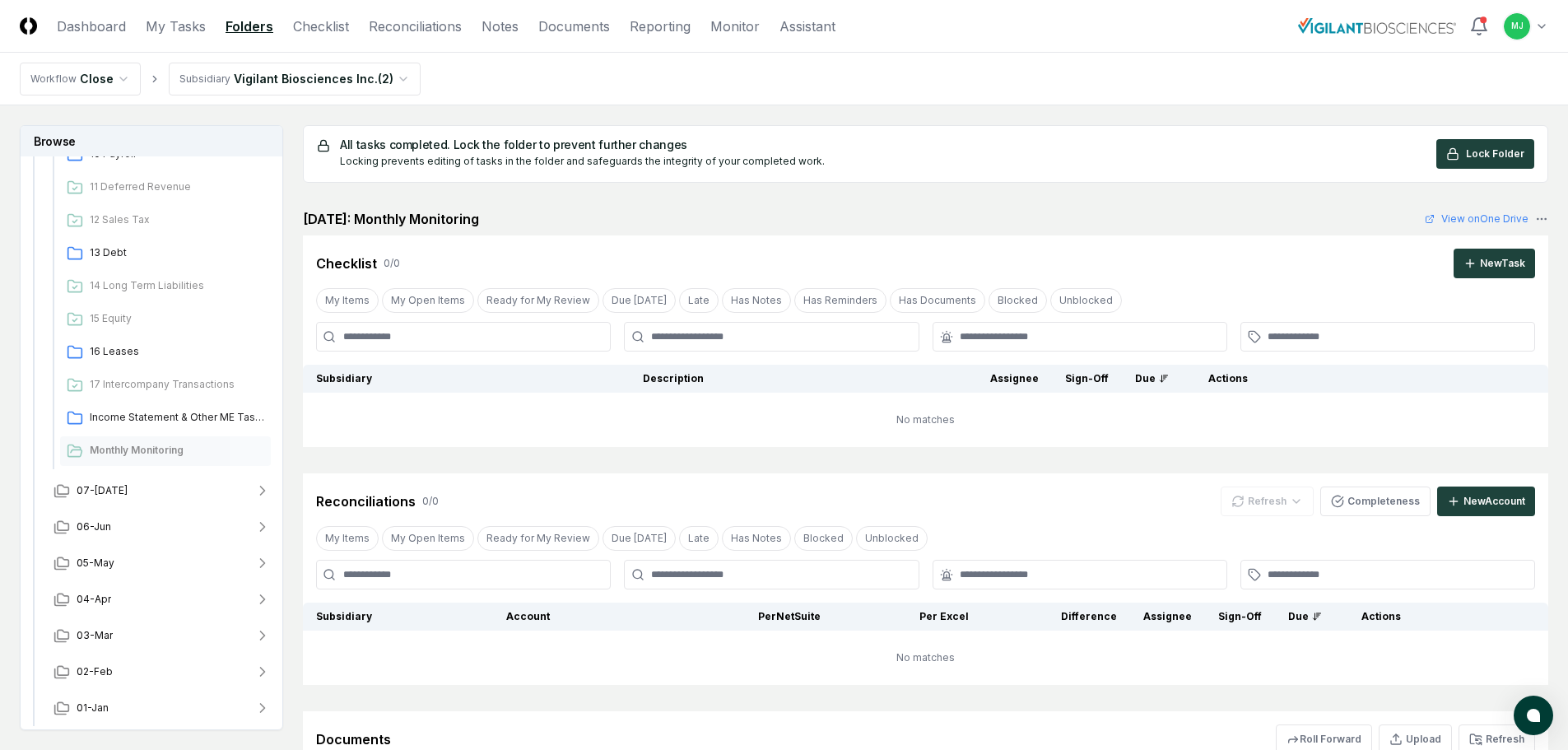
click at [1523, 31] on html "CloseCore Dashboard My Tasks Folders Checklist Reconciliations Notes Documents …" at bounding box center [784, 501] width 1568 height 1001
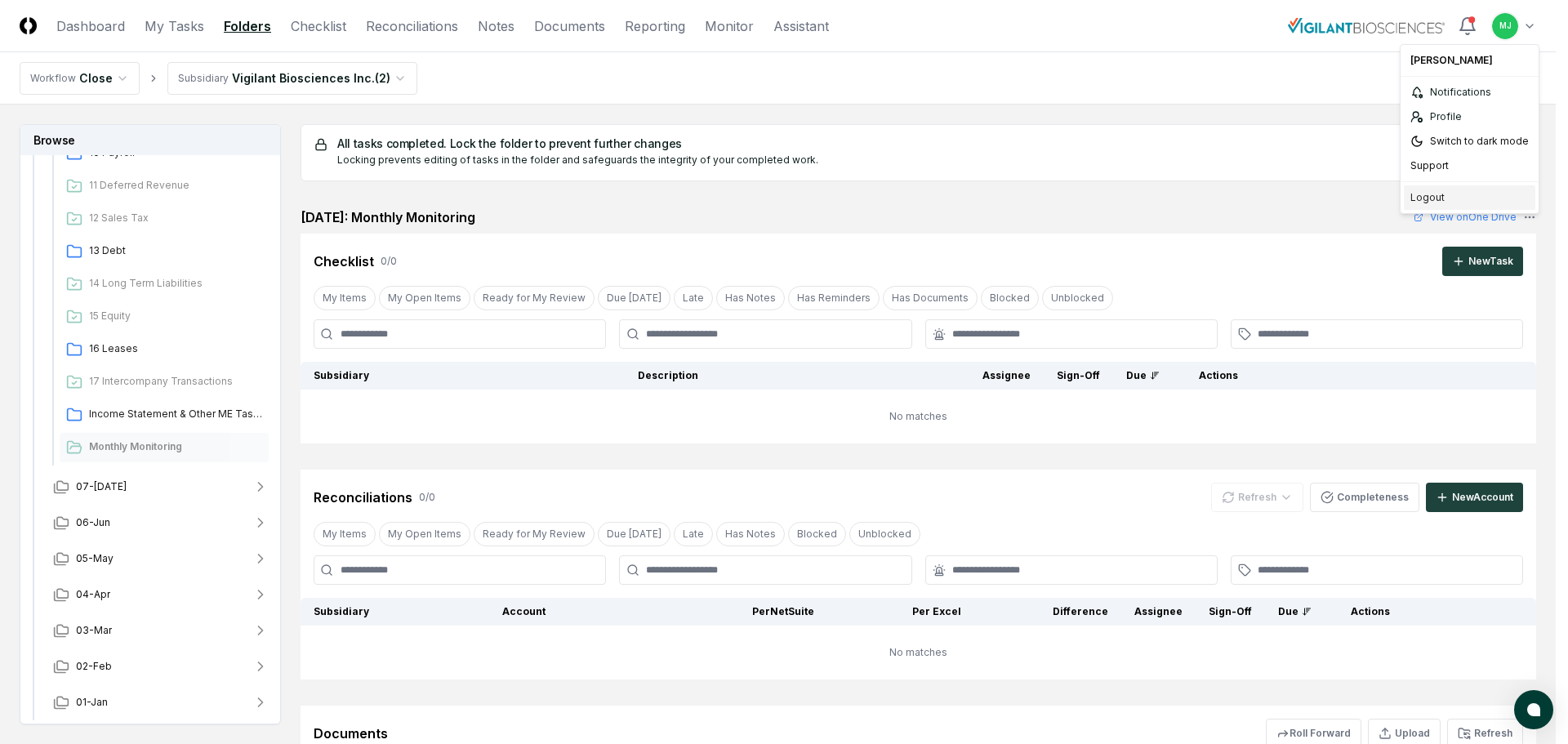
click at [1434, 197] on div "Logout" at bounding box center [1470, 197] width 131 height 24
